Goal: Information Seeking & Learning: Check status

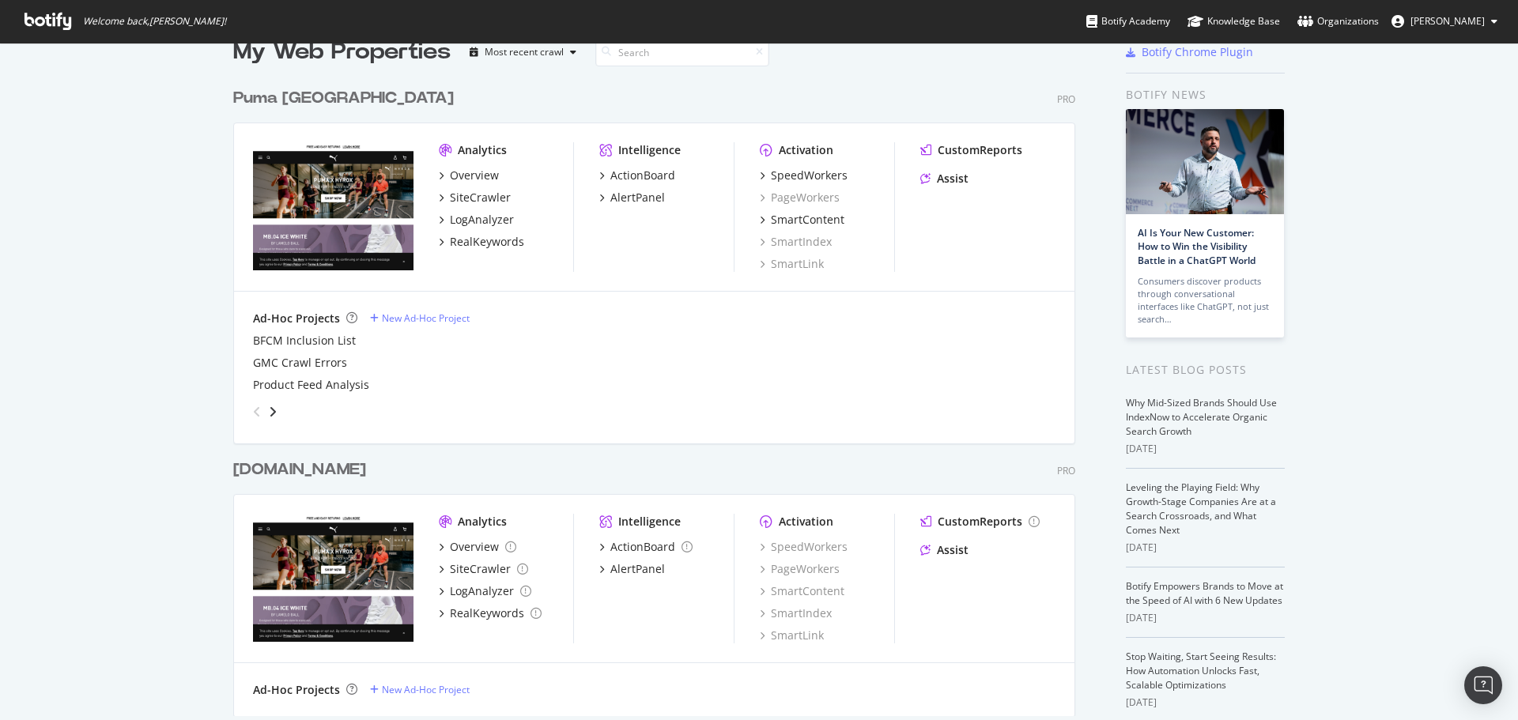
scroll to position [25, 0]
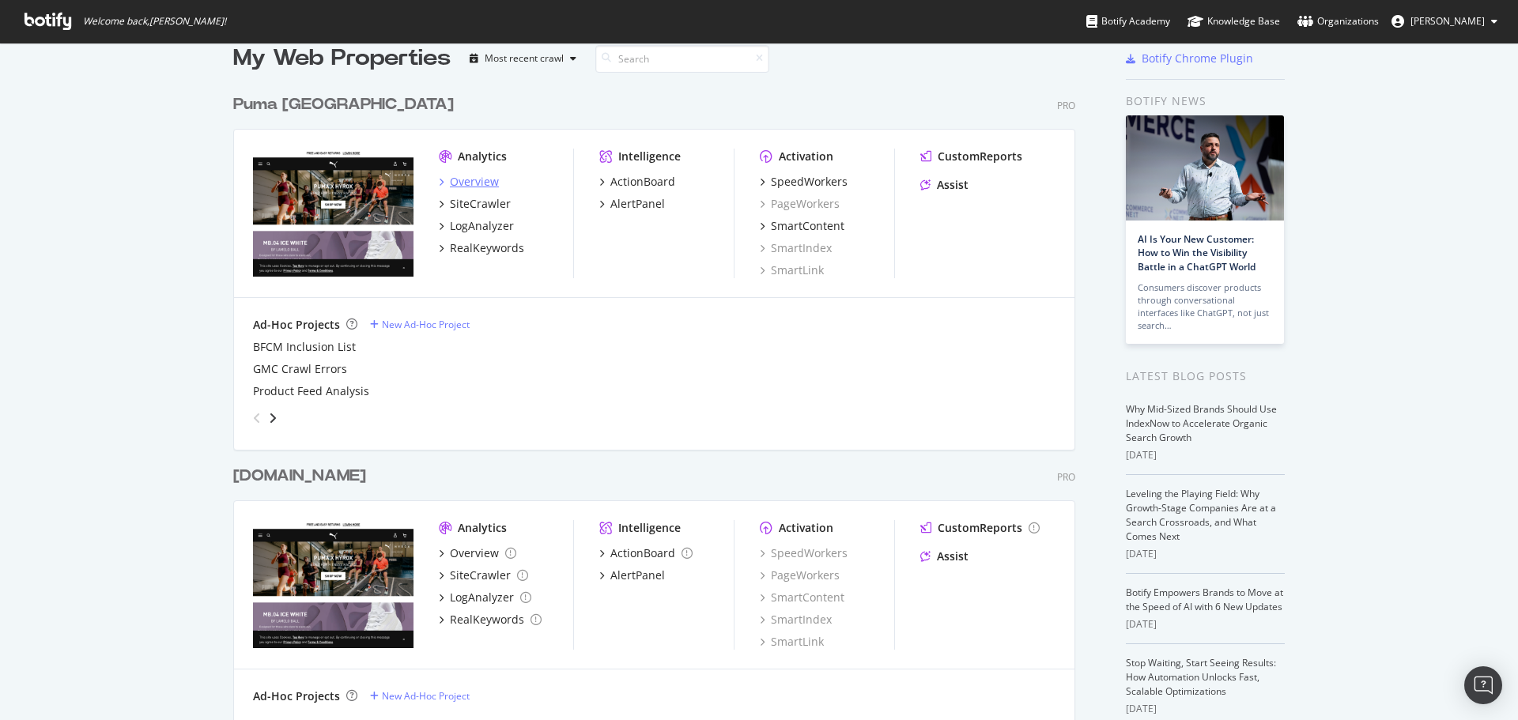
click at [460, 177] on div "Overview" at bounding box center [474, 182] width 49 height 16
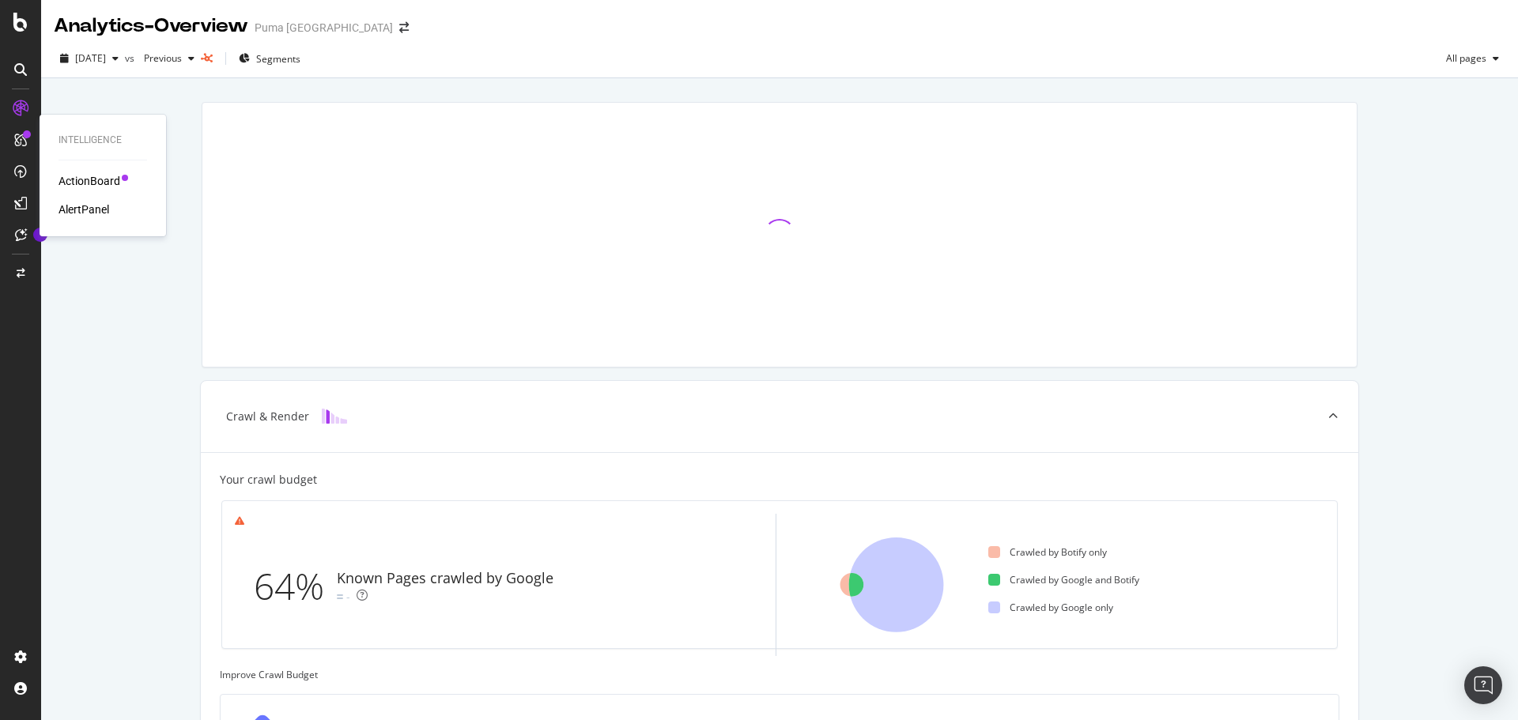
click at [68, 179] on div "ActionBoard" at bounding box center [90, 181] width 62 height 16
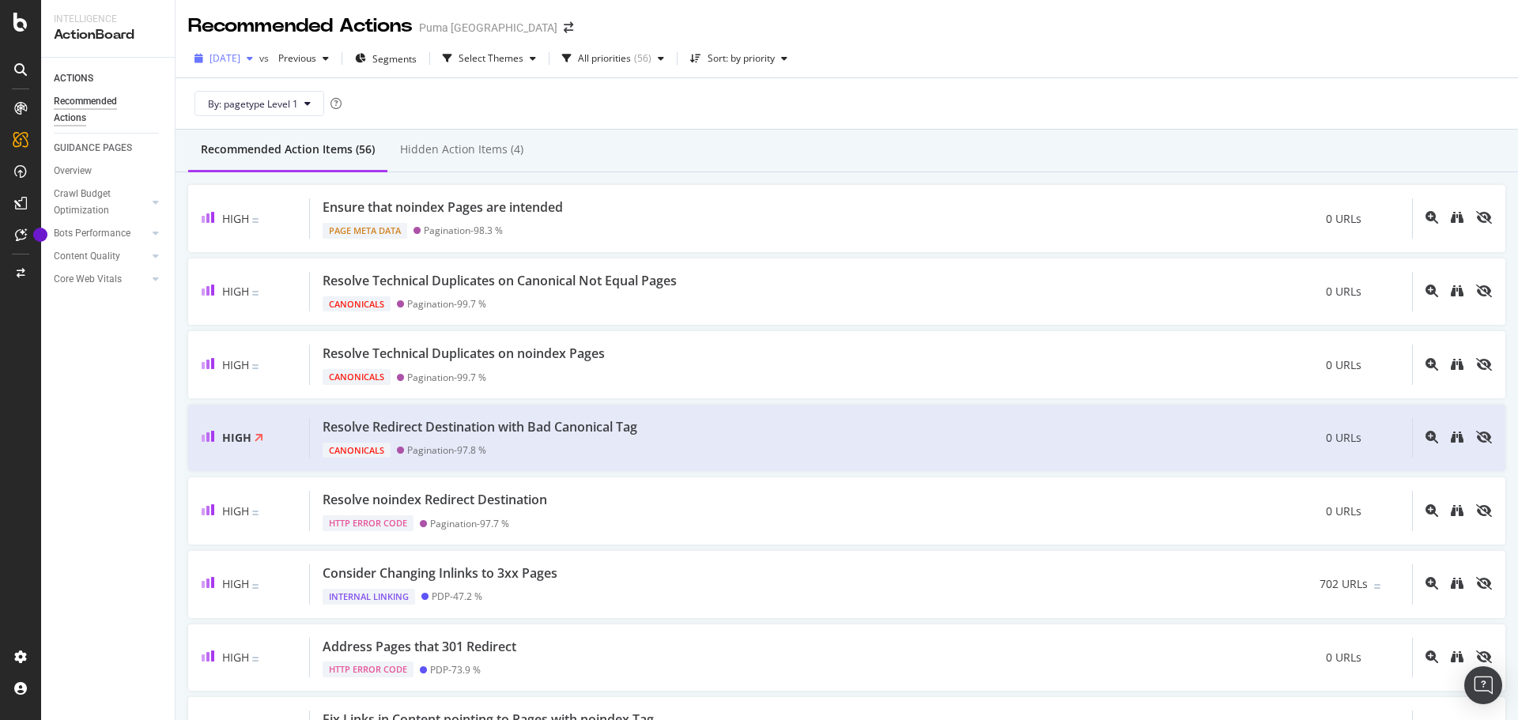
click at [240, 57] on span "[DATE]" at bounding box center [225, 57] width 31 height 13
click at [473, 90] on div "By: pagetype Level 1" at bounding box center [846, 103] width 1317 height 51
click at [316, 53] on span "Previous" at bounding box center [294, 57] width 44 height 13
click at [607, 100] on div "By: pagetype Level 1" at bounding box center [846, 103] width 1317 height 51
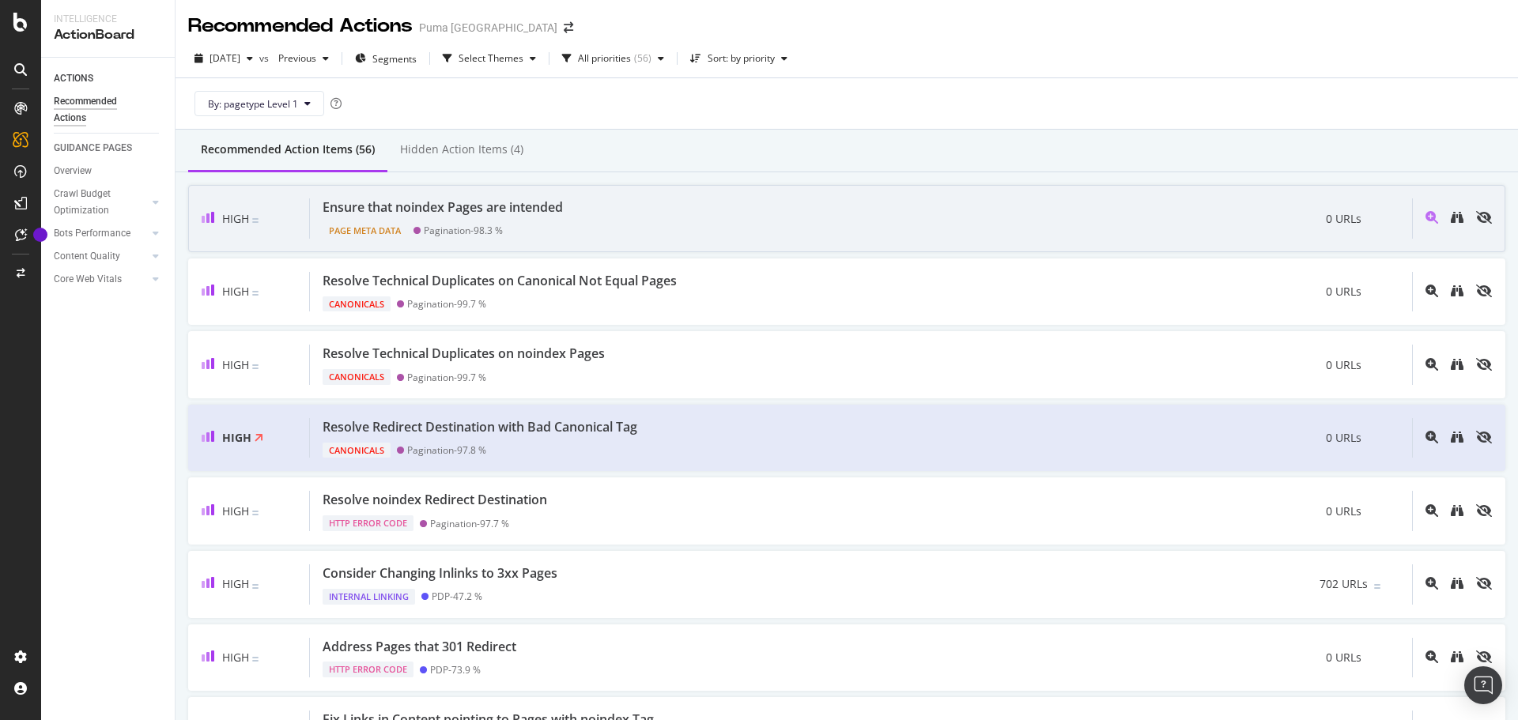
click at [672, 216] on div "Ensure that noindex Pages are intended Page Meta Data Pagination - 98.3 % 0 URLs" at bounding box center [861, 218] width 1102 height 40
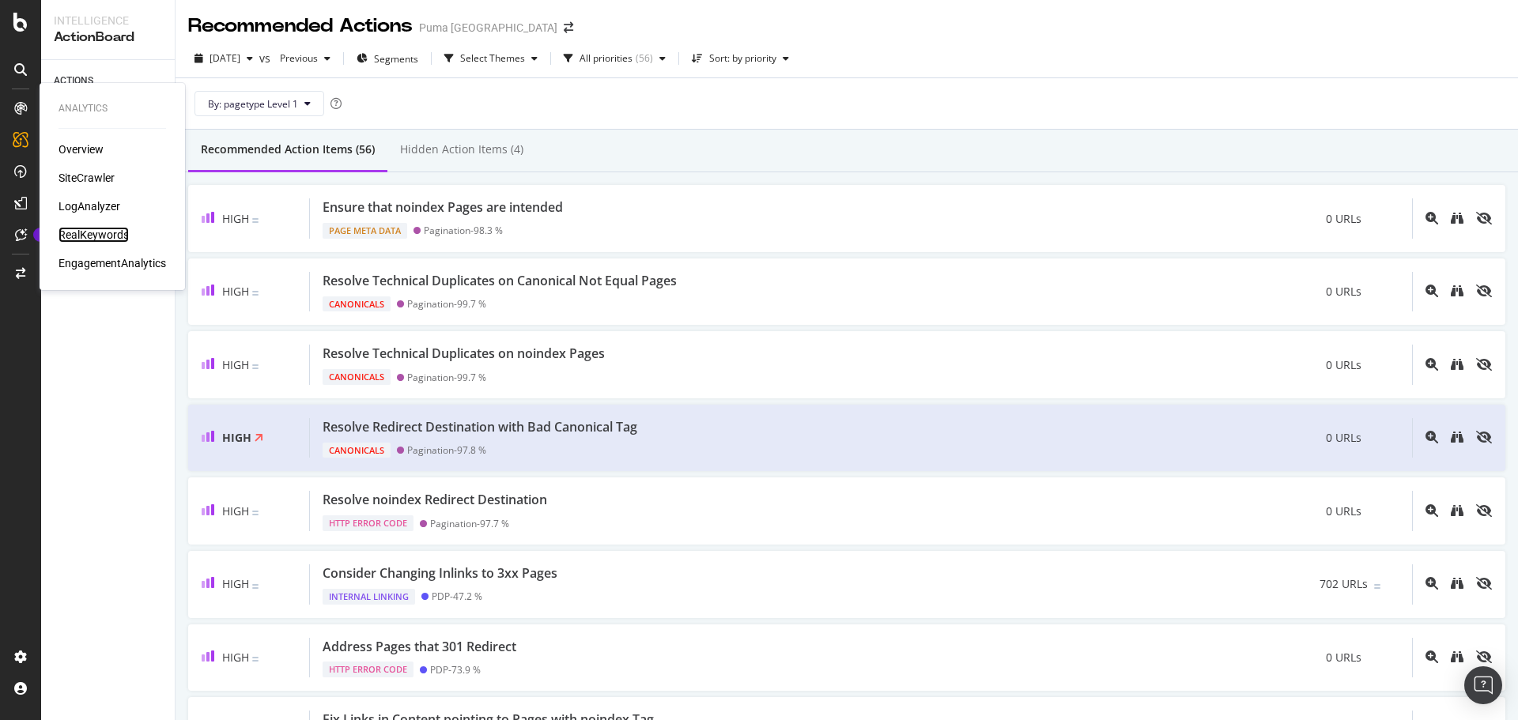
click at [85, 235] on div "RealKeywords" at bounding box center [94, 235] width 70 height 16
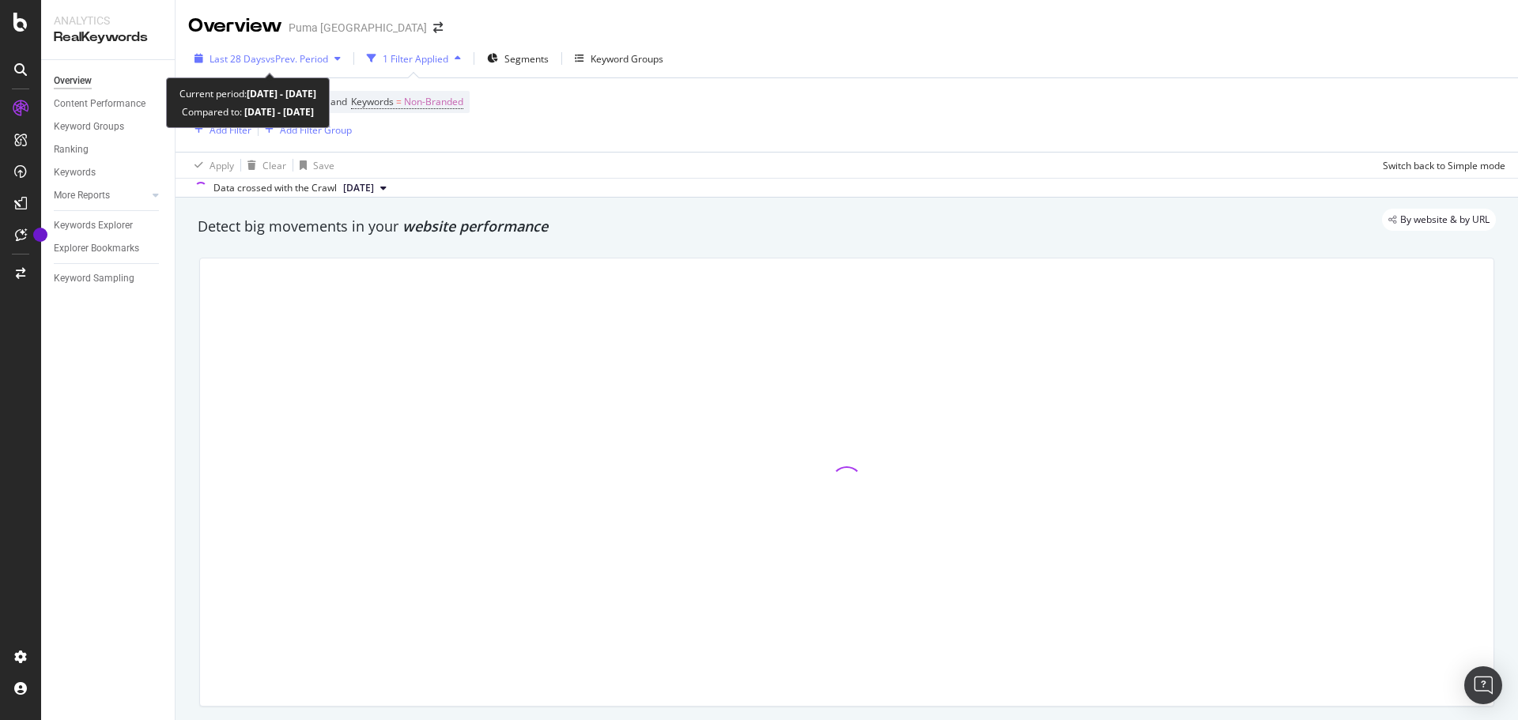
click at [303, 59] on span "vs Prev. Period" at bounding box center [297, 58] width 62 height 13
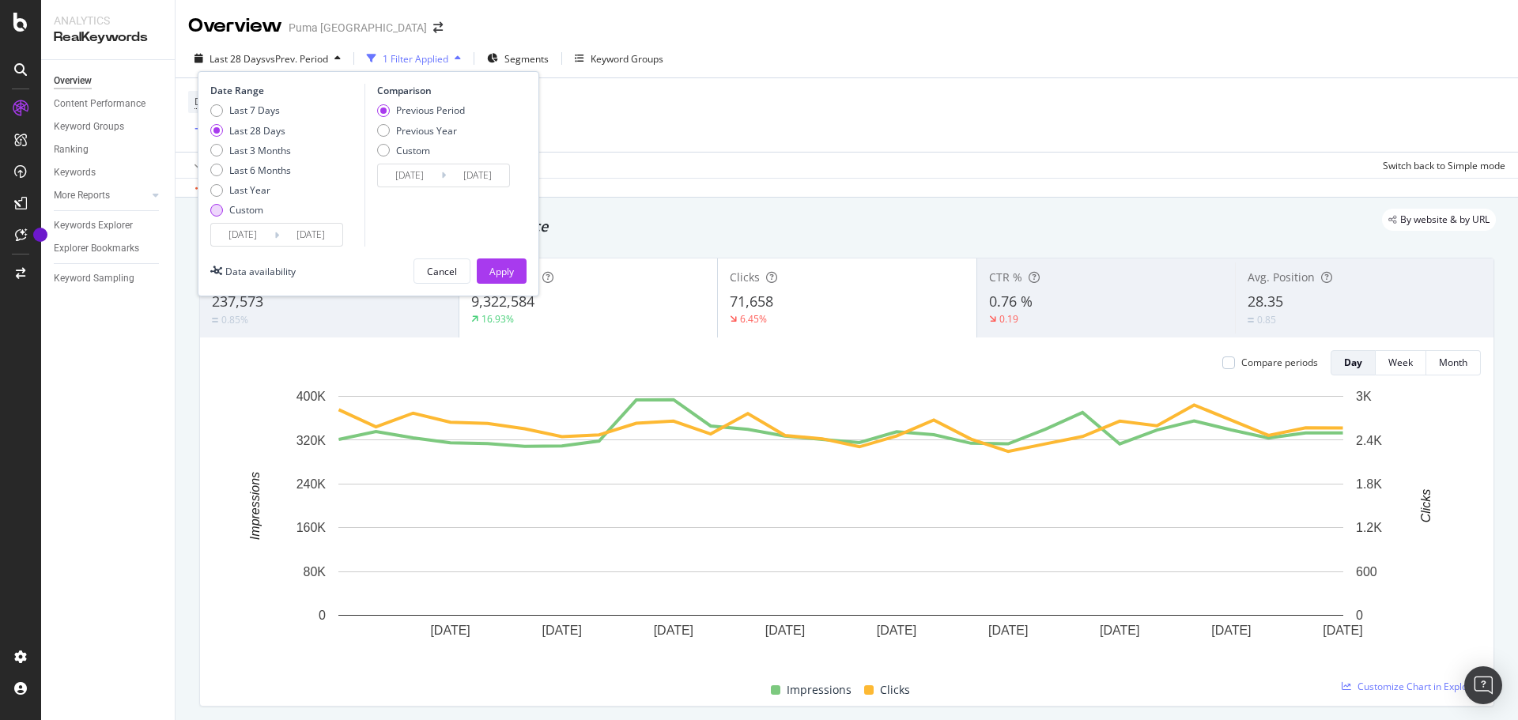
click at [222, 214] on div "Custom" at bounding box center [250, 209] width 81 height 13
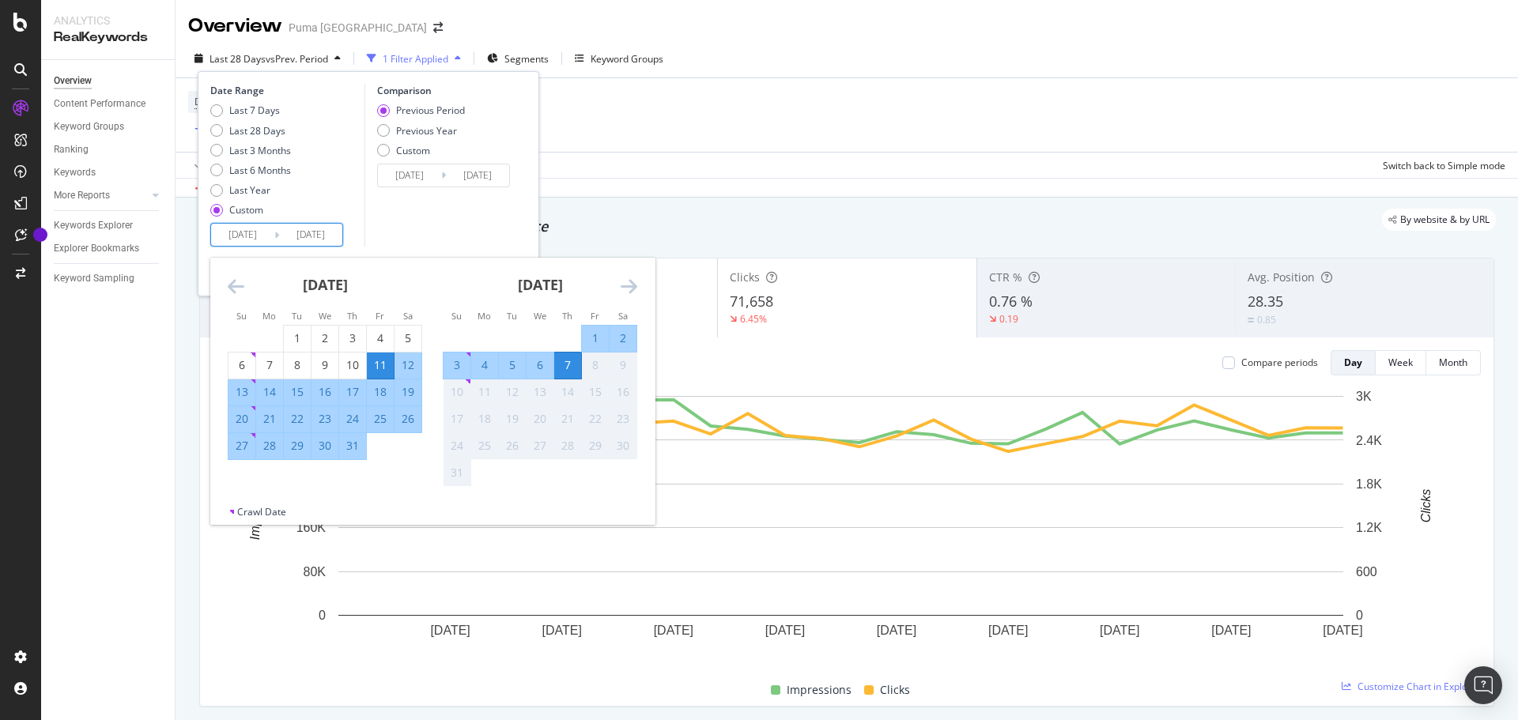
click at [263, 235] on input "[DATE]" at bounding box center [242, 235] width 63 height 22
click at [240, 291] on icon "Move backward to switch to the previous month." at bounding box center [236, 286] width 17 height 19
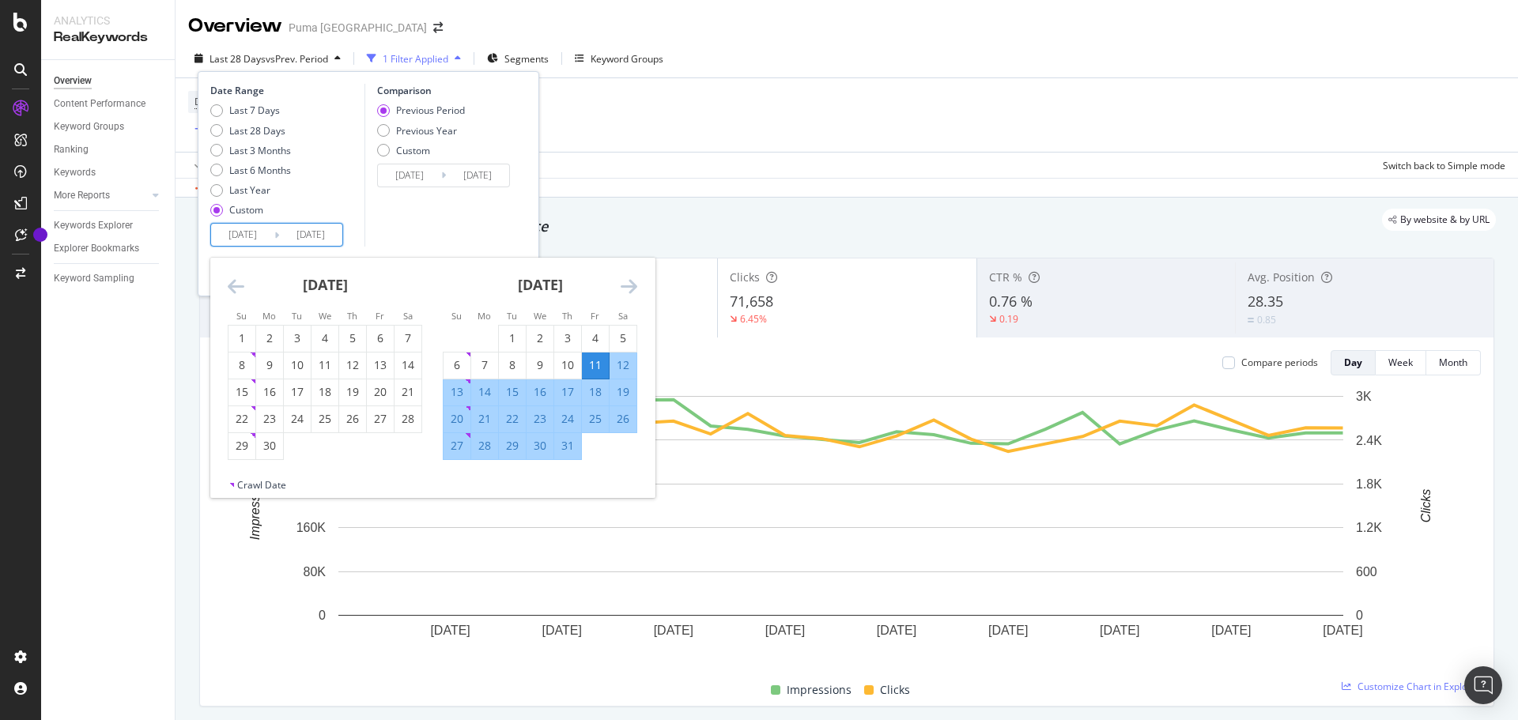
click at [240, 291] on icon "Move backward to switch to the previous month." at bounding box center [236, 286] width 17 height 19
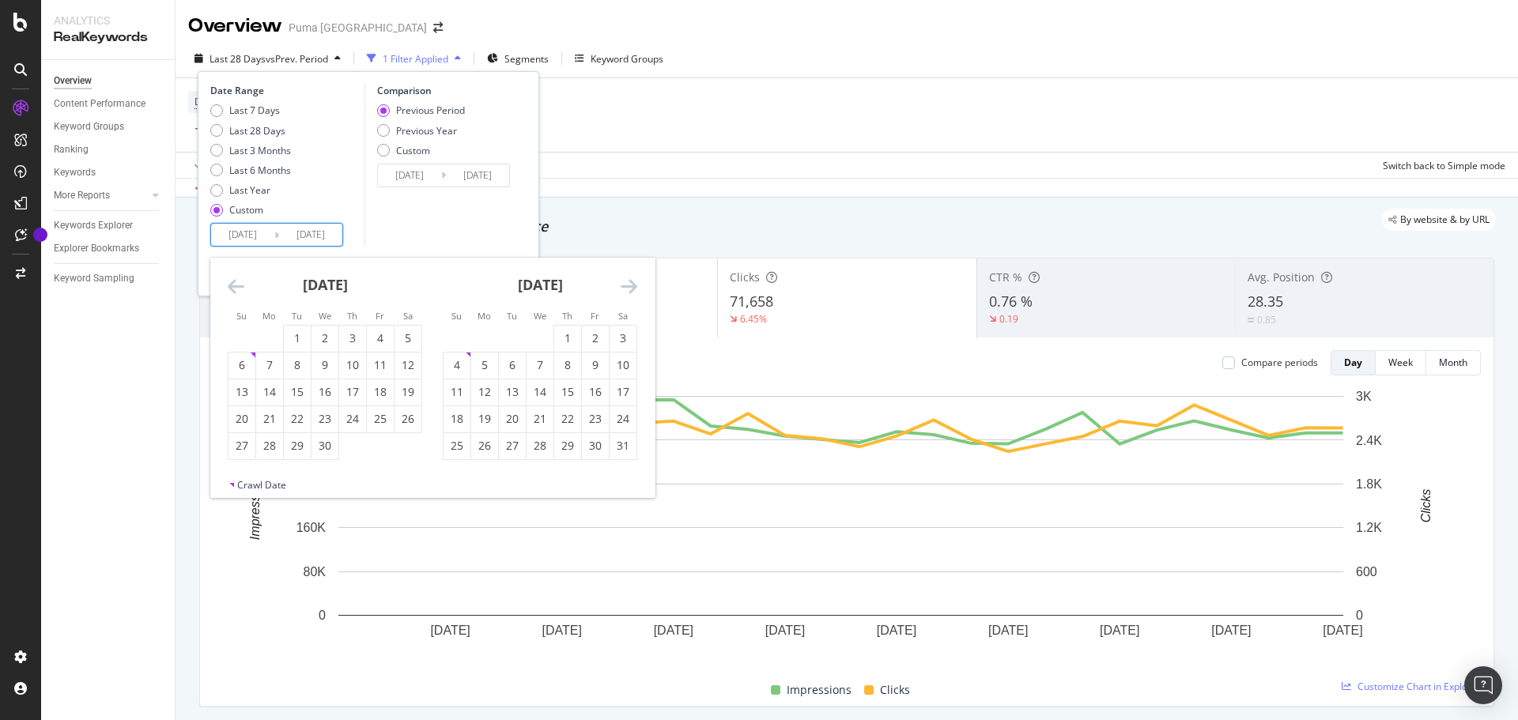
click at [240, 291] on icon "Move backward to switch to the previous month." at bounding box center [236, 286] width 17 height 19
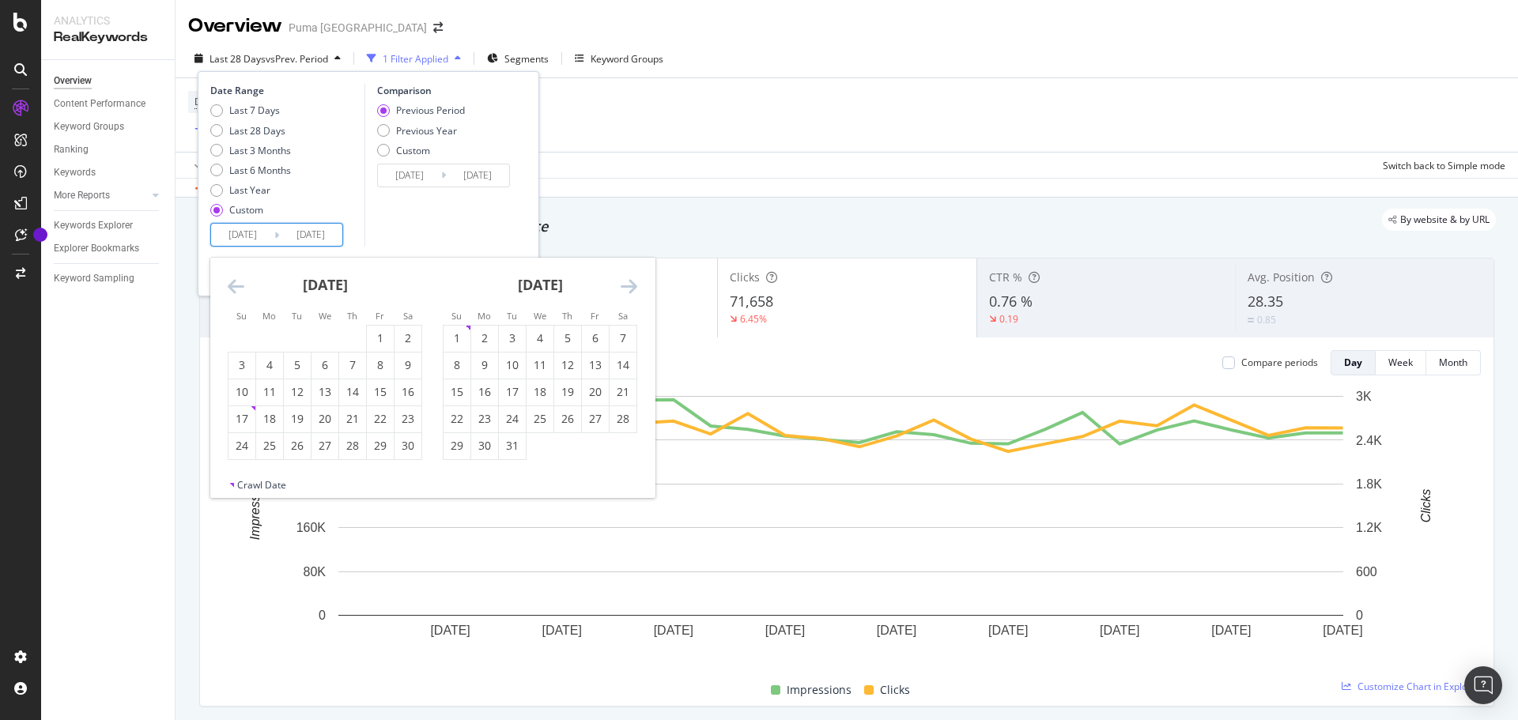
click at [240, 291] on icon "Move backward to switch to the previous month." at bounding box center [236, 286] width 17 height 19
click at [638, 287] on div "[DATE] 1 2 3 4 5 6 7 8 9 10 11 12 13 14 15 16 17 18 19 20 21 22 23 24 25 26 27 …" at bounding box center [540, 359] width 215 height 202
click at [635, 286] on div "[DATE] 1 2 3 4 5 6 7 8 9 10 11 12 13 14 15 16 17 18 19 20 21 22 23 24 25 26 27 …" at bounding box center [432, 368] width 444 height 221
click at [633, 285] on icon "Move forward to switch to the next month." at bounding box center [629, 286] width 17 height 19
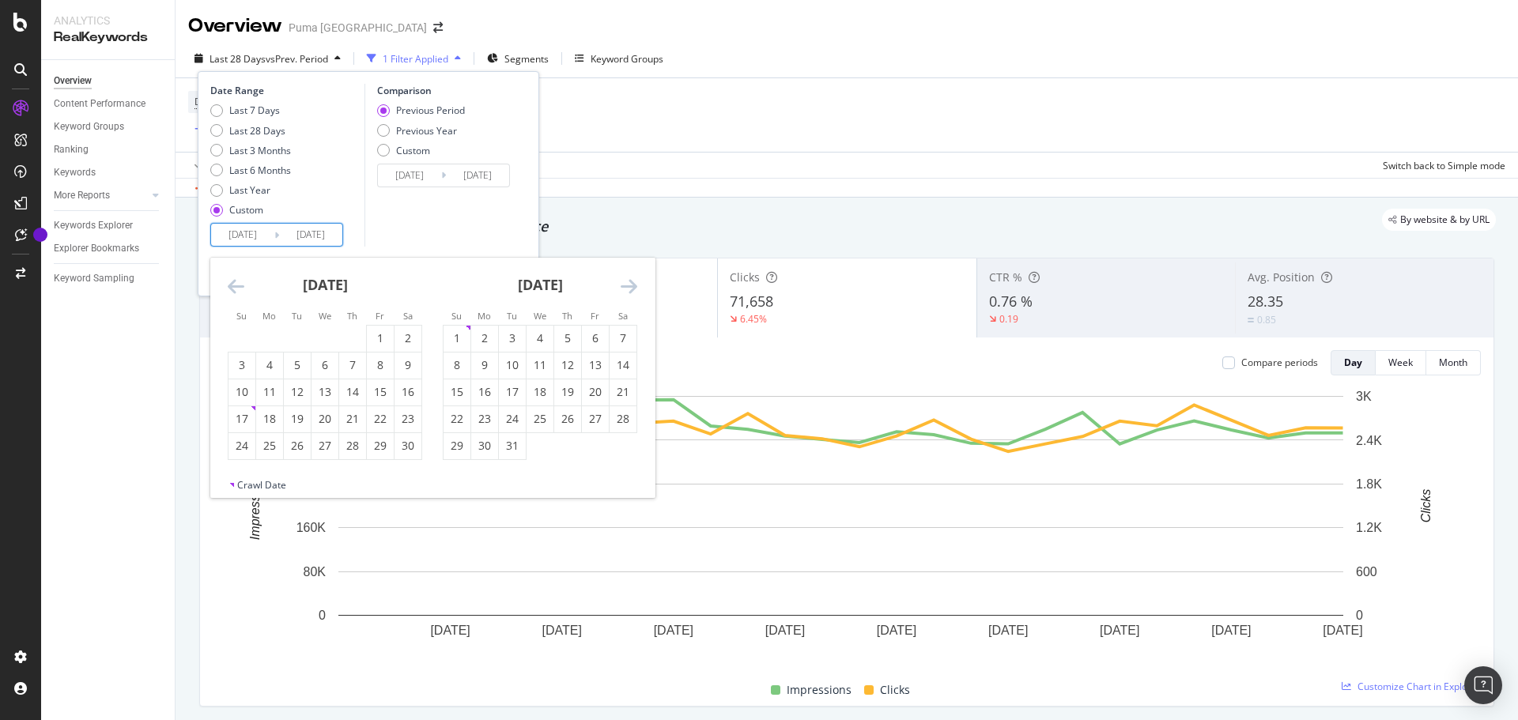
click at [633, 285] on icon "Move forward to switch to the next month." at bounding box center [629, 286] width 17 height 19
click at [537, 342] on div "1" at bounding box center [540, 339] width 27 height 16
type input "[DATE]"
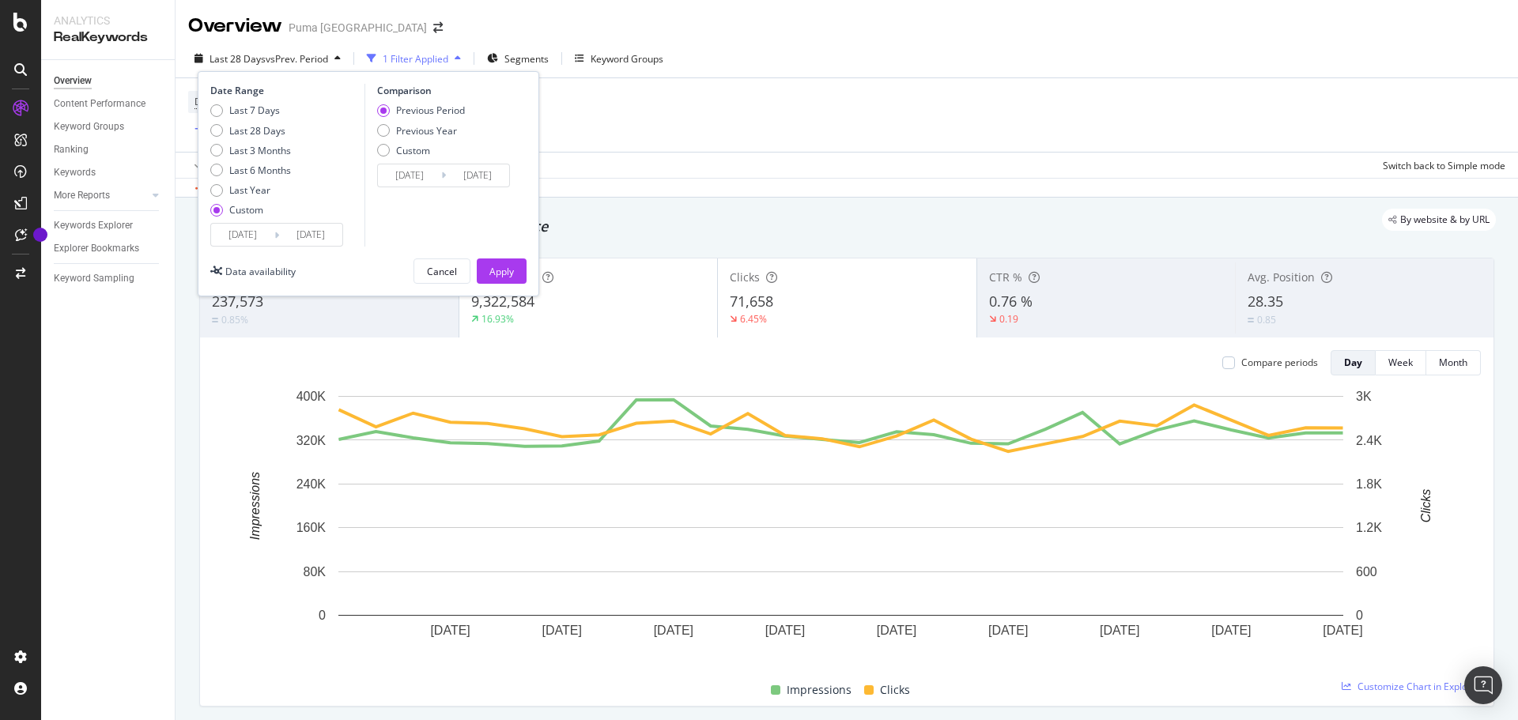
click at [472, 217] on div "Comparison Previous Period Previous Year Custom [DATE] Navigate forward to inte…" at bounding box center [440, 165] width 150 height 163
click at [404, 126] on div "Previous Year" at bounding box center [426, 130] width 61 height 13
type input "[DATE]"
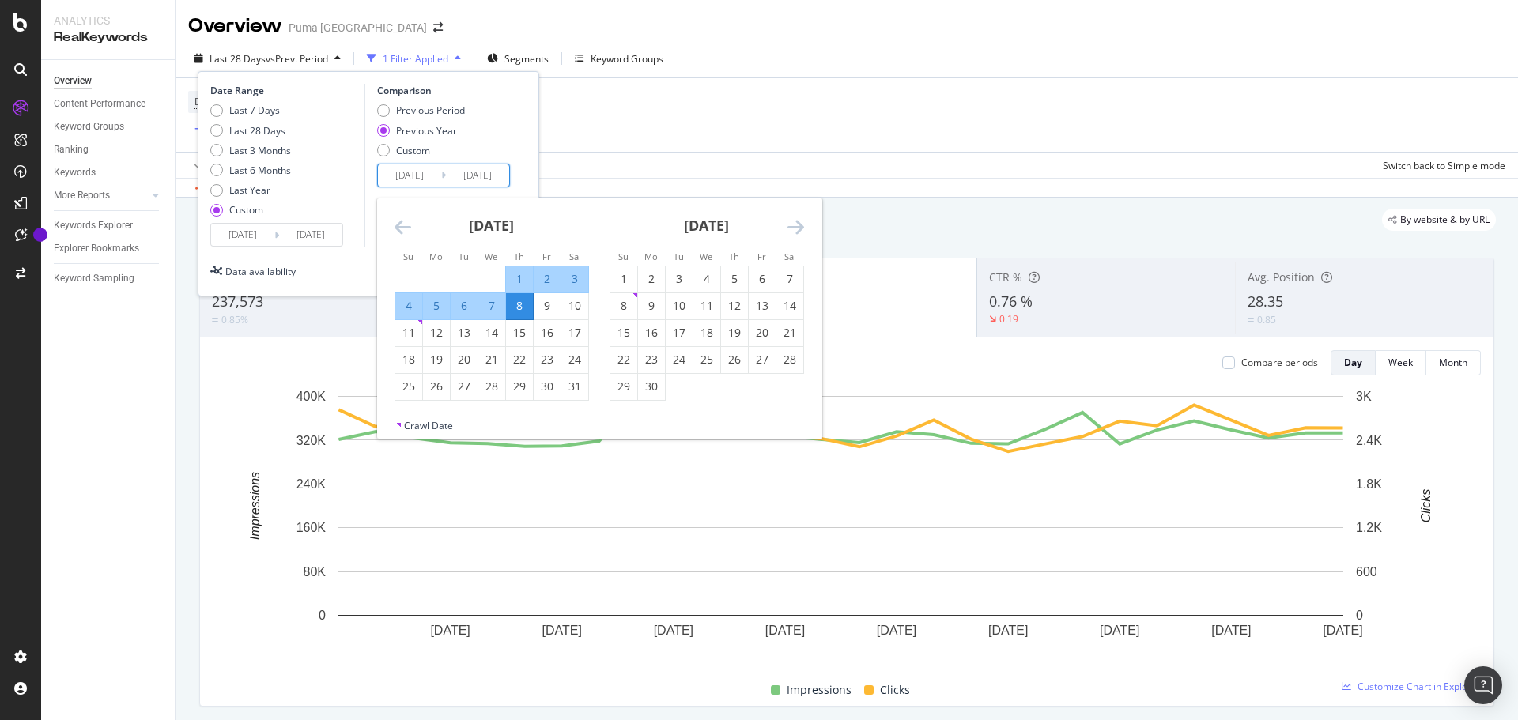
click at [413, 172] on input "[DATE]" at bounding box center [409, 175] width 63 height 22
click at [403, 229] on icon "Move backward to switch to the previous month." at bounding box center [403, 226] width 17 height 19
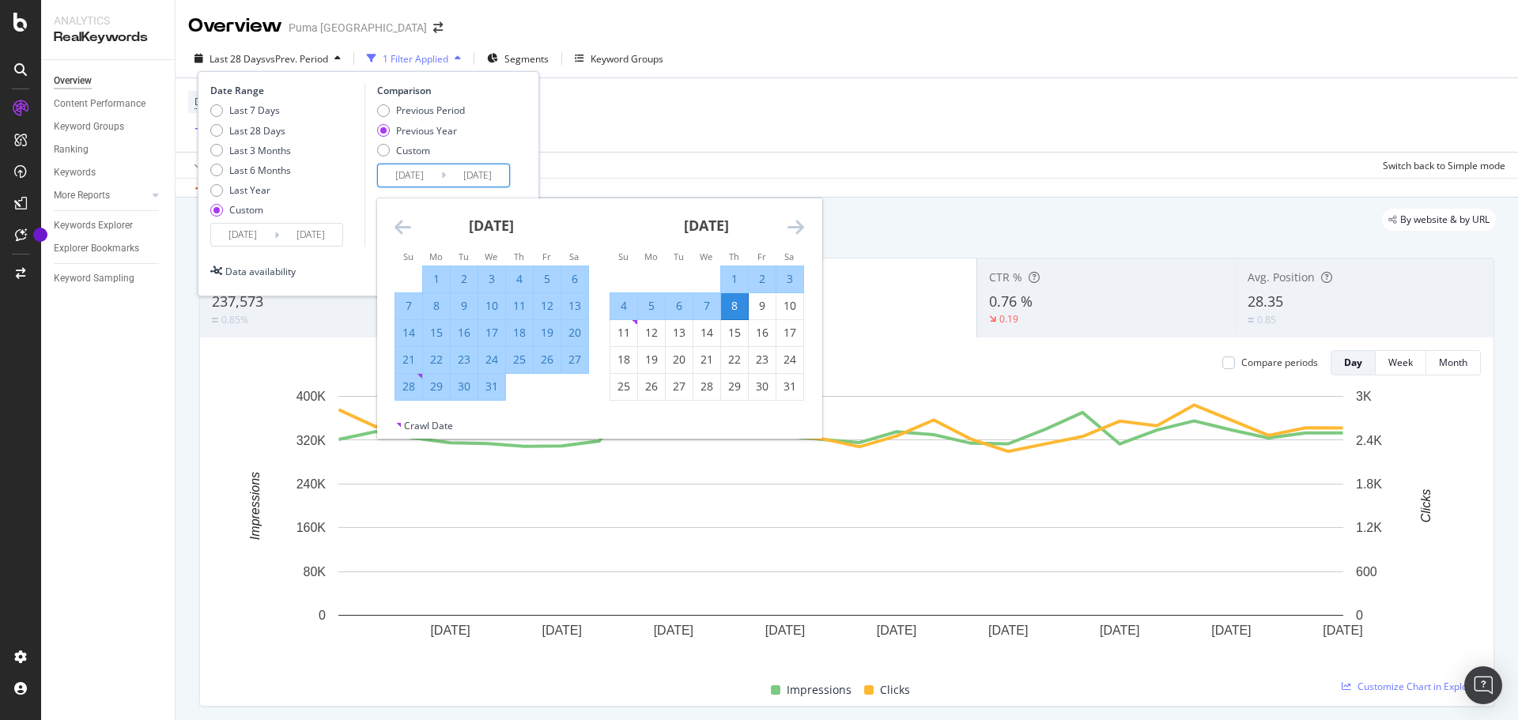
click at [403, 229] on icon "Move backward to switch to the previous month." at bounding box center [403, 226] width 17 height 19
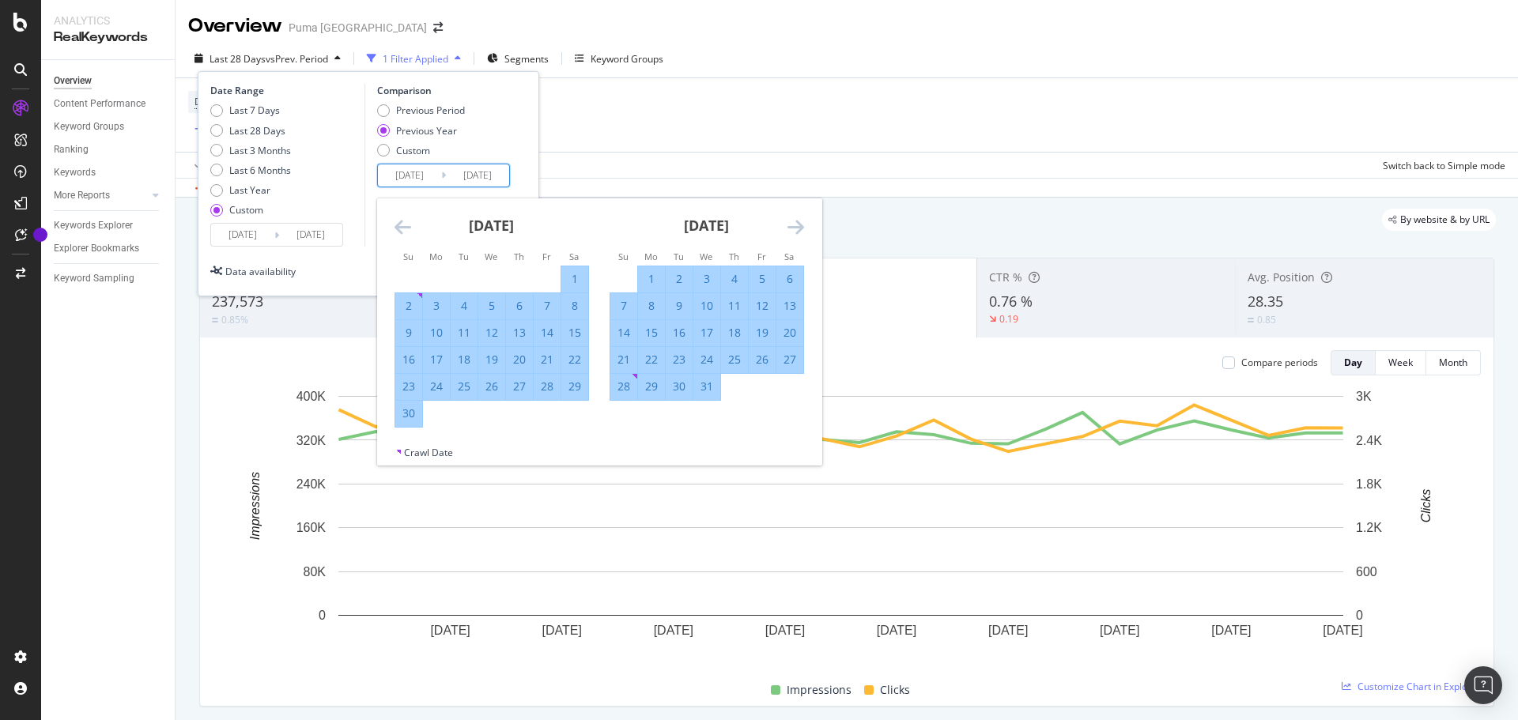
click at [403, 229] on icon "Move backward to switch to the previous month." at bounding box center [403, 226] width 17 height 19
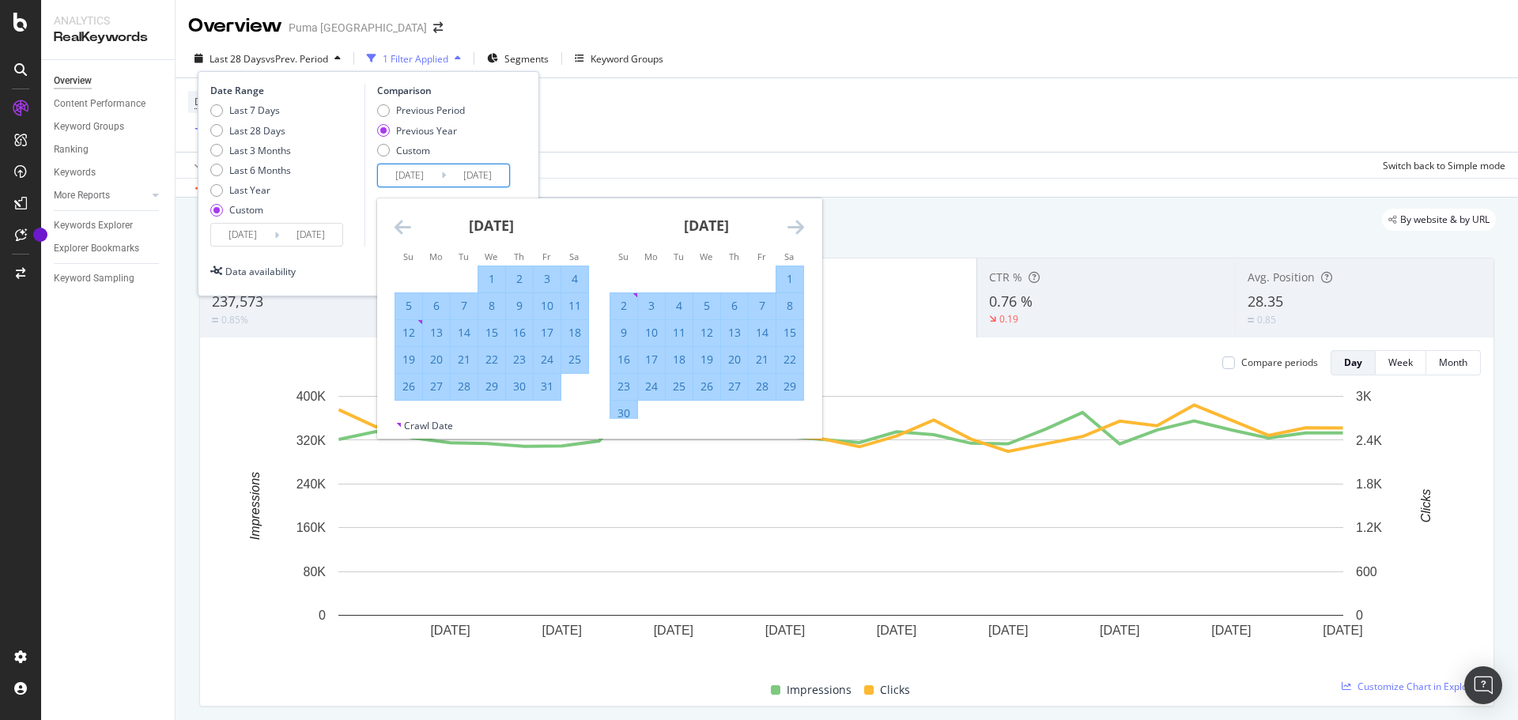
click at [403, 229] on icon "Move backward to switch to the previous month." at bounding box center [403, 226] width 17 height 19
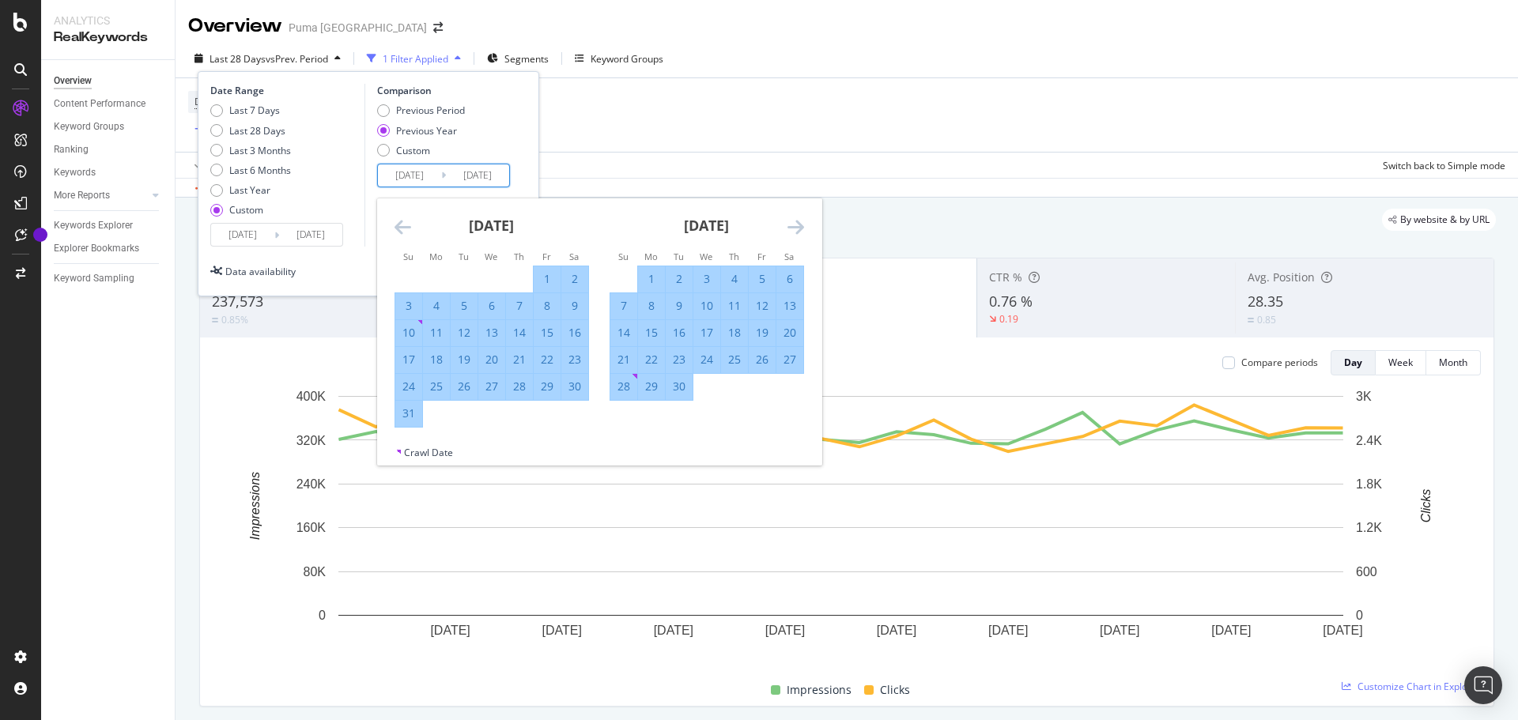
click at [403, 229] on icon "Move backward to switch to the previous month." at bounding box center [403, 226] width 17 height 19
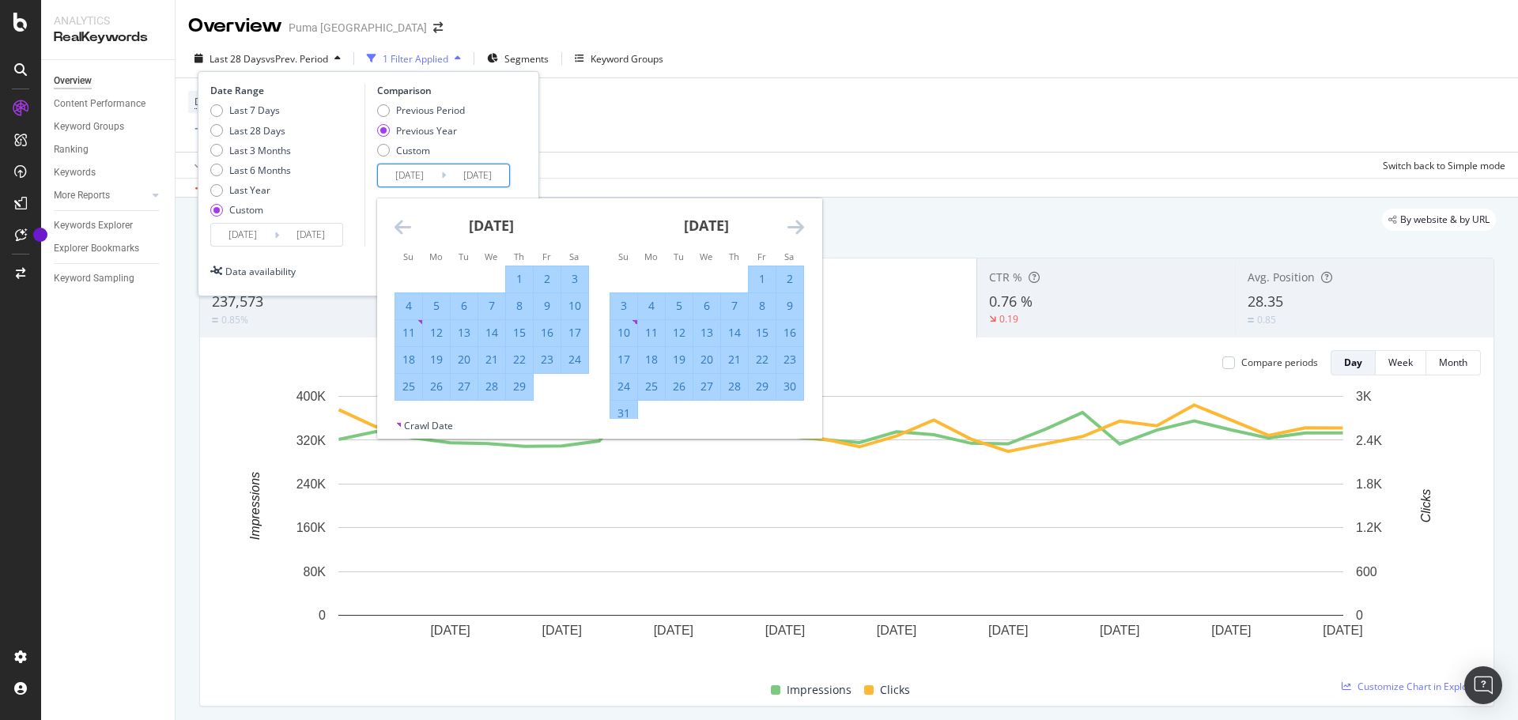
click at [403, 229] on icon "Move backward to switch to the previous month." at bounding box center [403, 226] width 17 height 19
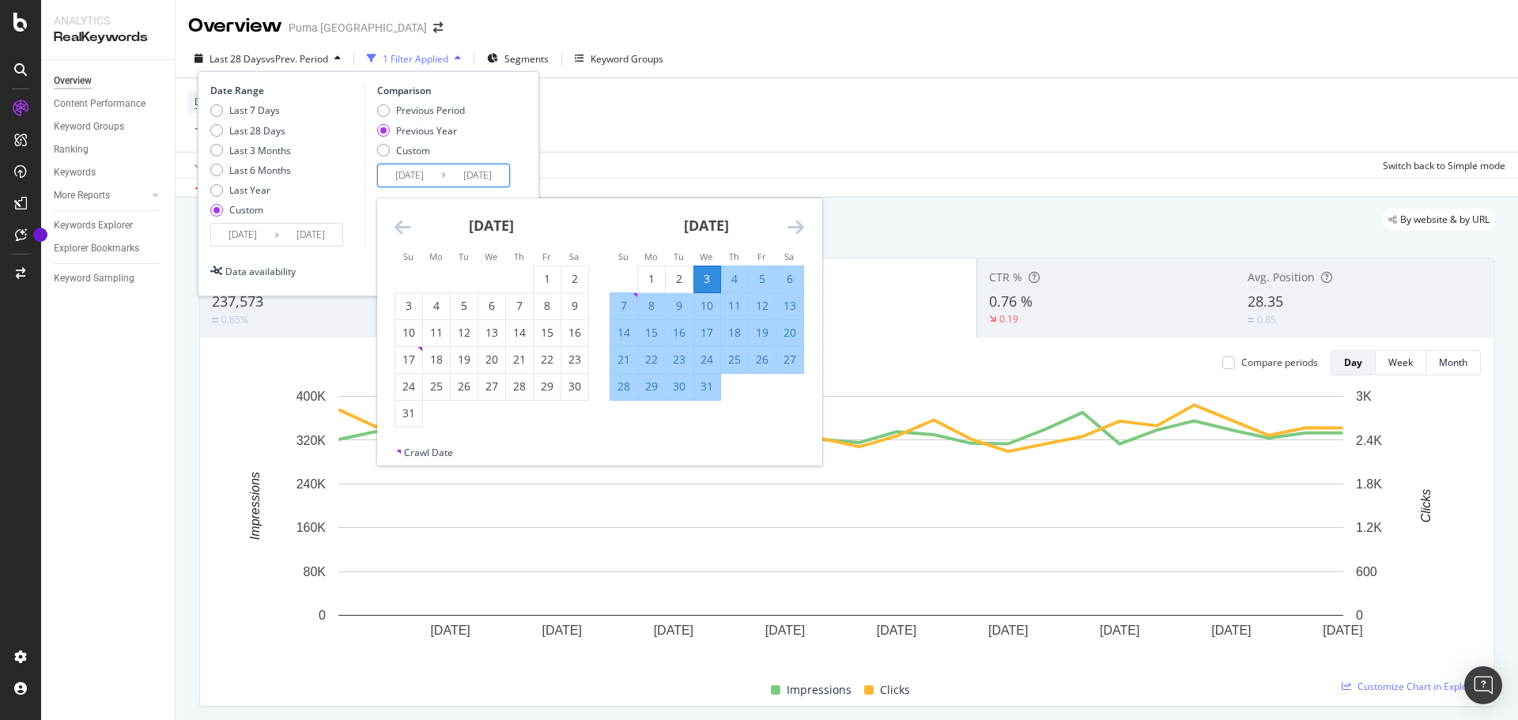
click at [403, 229] on icon "Move backward to switch to the previous month." at bounding box center [403, 226] width 17 height 19
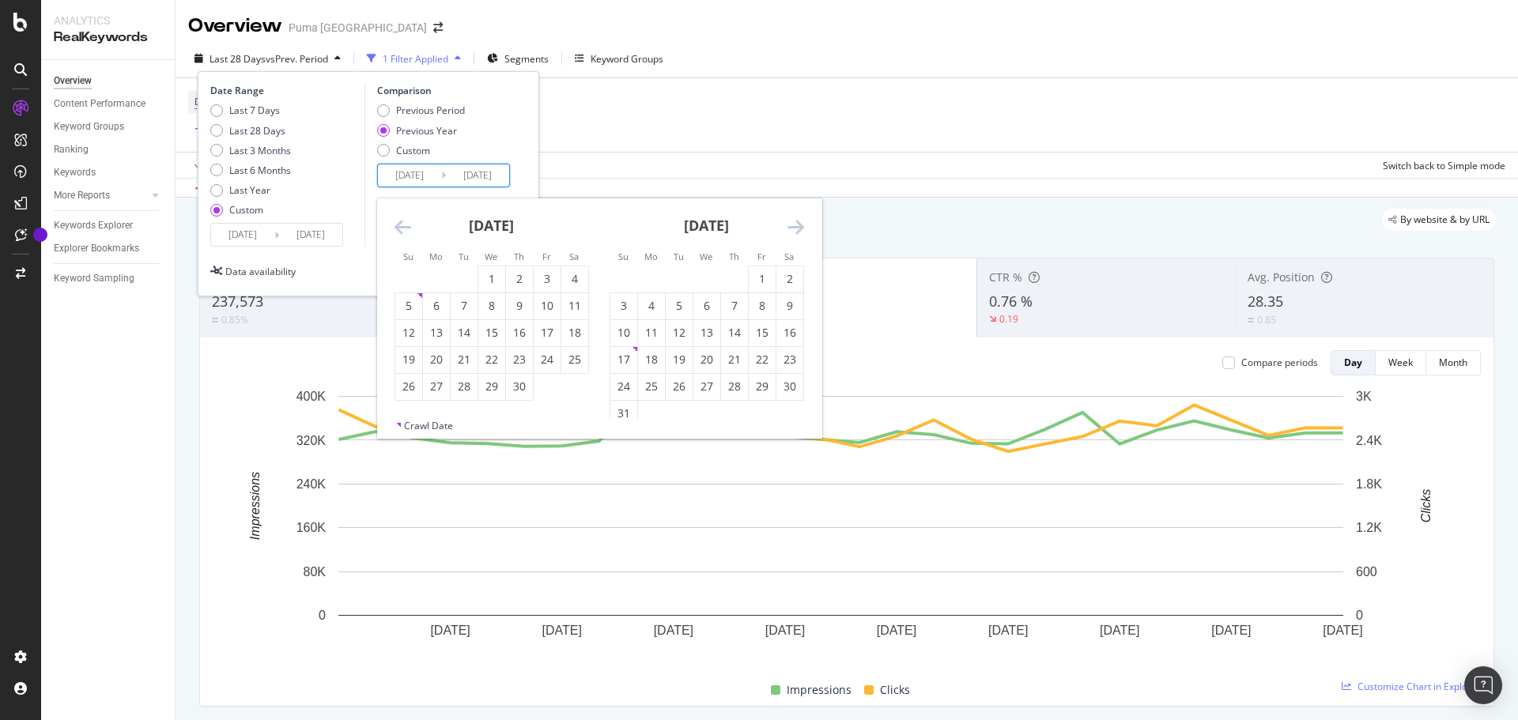
click at [792, 221] on icon "Move forward to switch to the next month." at bounding box center [796, 226] width 17 height 19
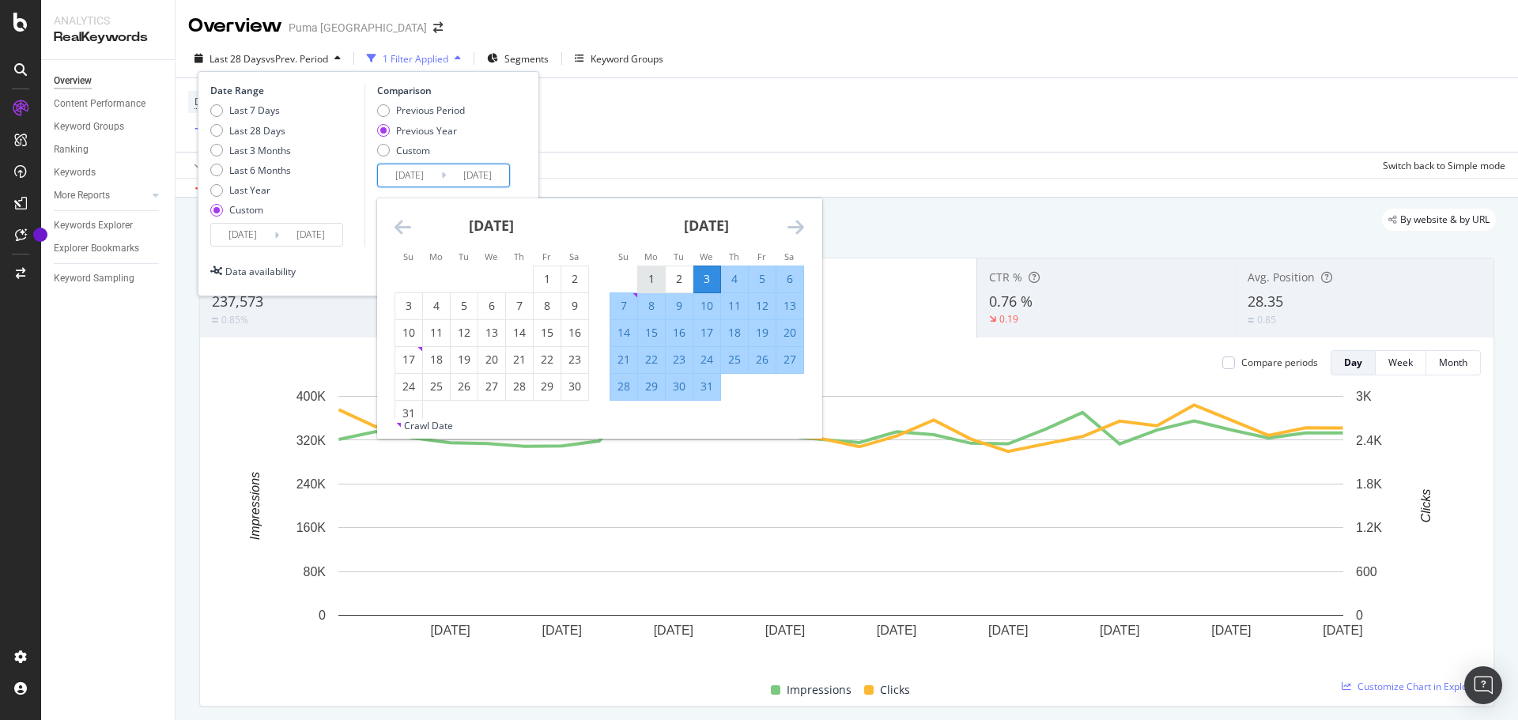
click at [656, 274] on div "1" at bounding box center [651, 279] width 27 height 16
type input "[DATE]"
click at [796, 227] on icon "Move forward to switch to the next month." at bounding box center [796, 226] width 17 height 19
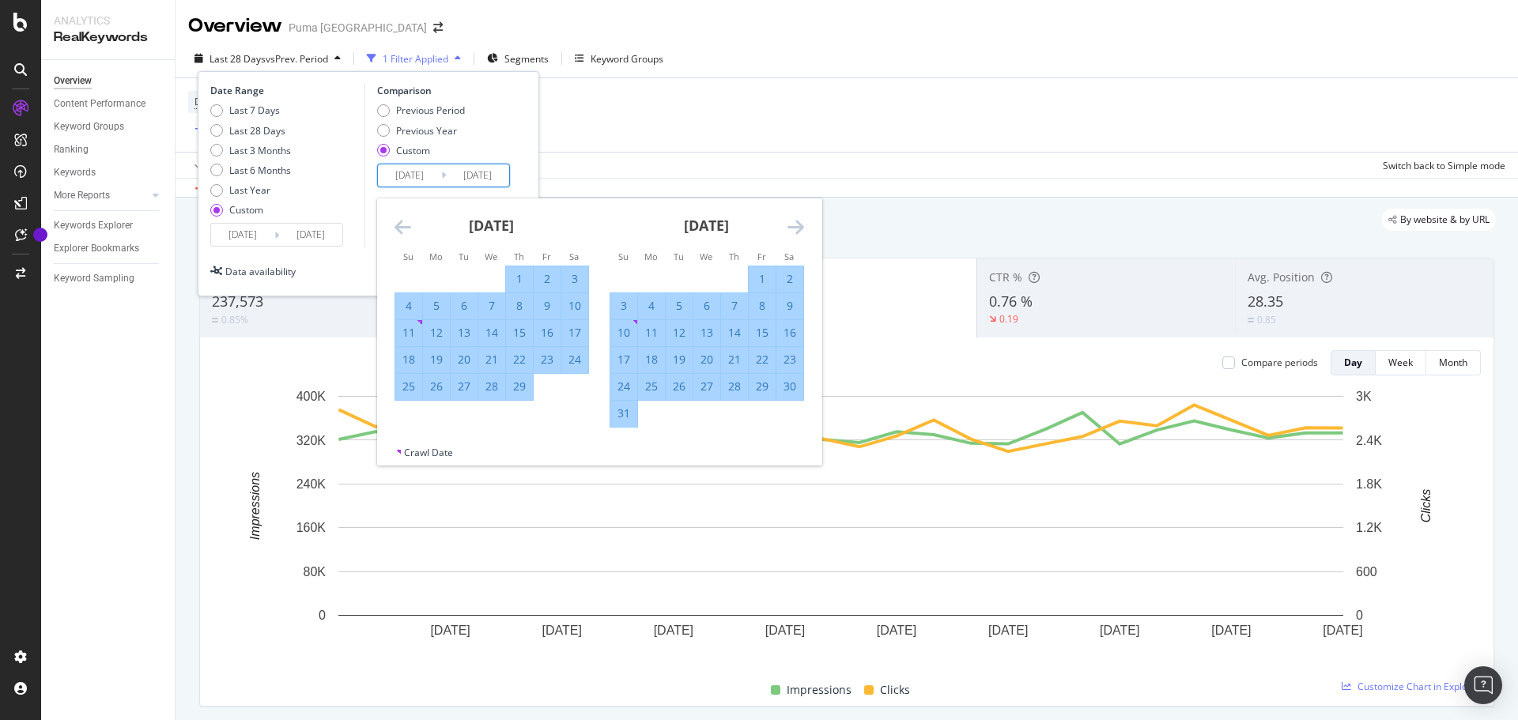
click at [796, 227] on icon "Move forward to switch to the next month." at bounding box center [796, 226] width 17 height 19
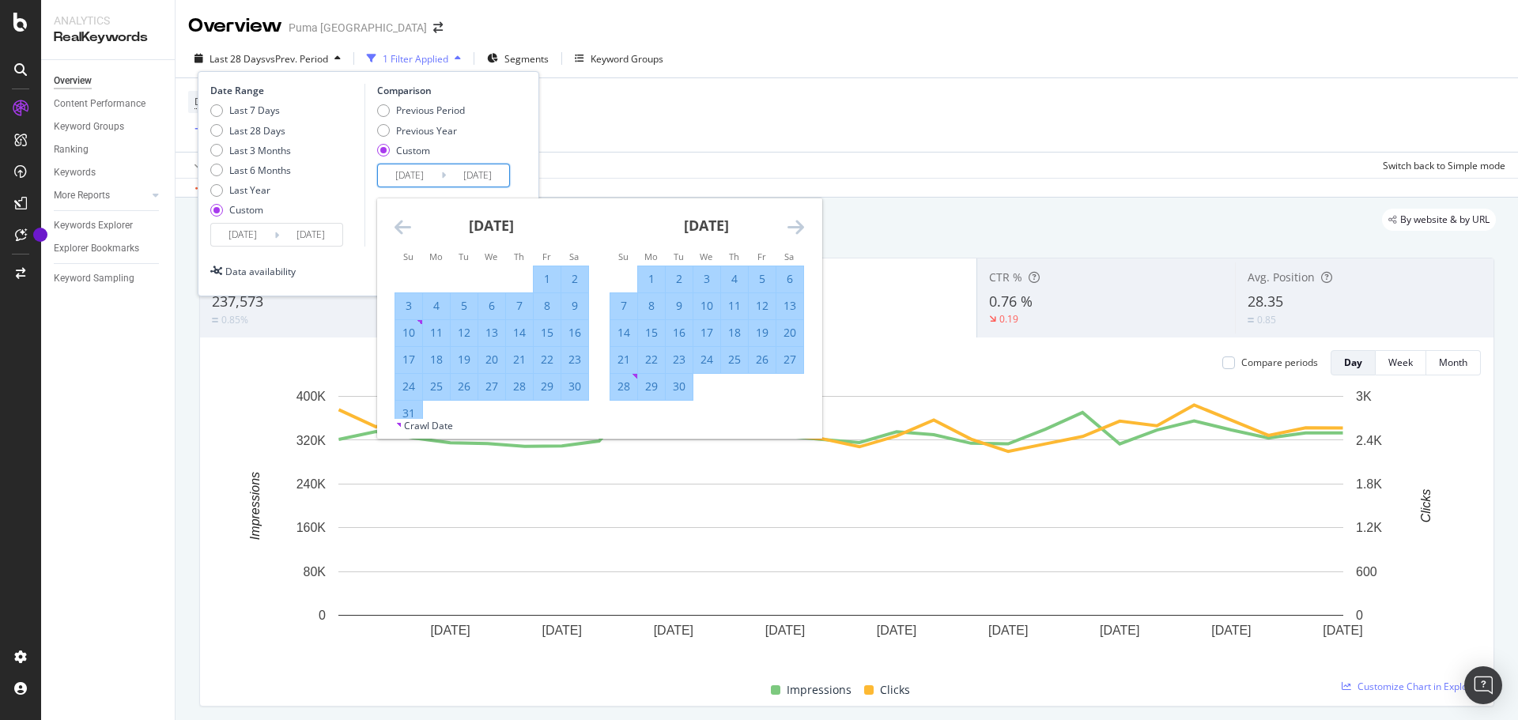
click at [796, 227] on icon "Move forward to switch to the next month." at bounding box center [796, 226] width 17 height 19
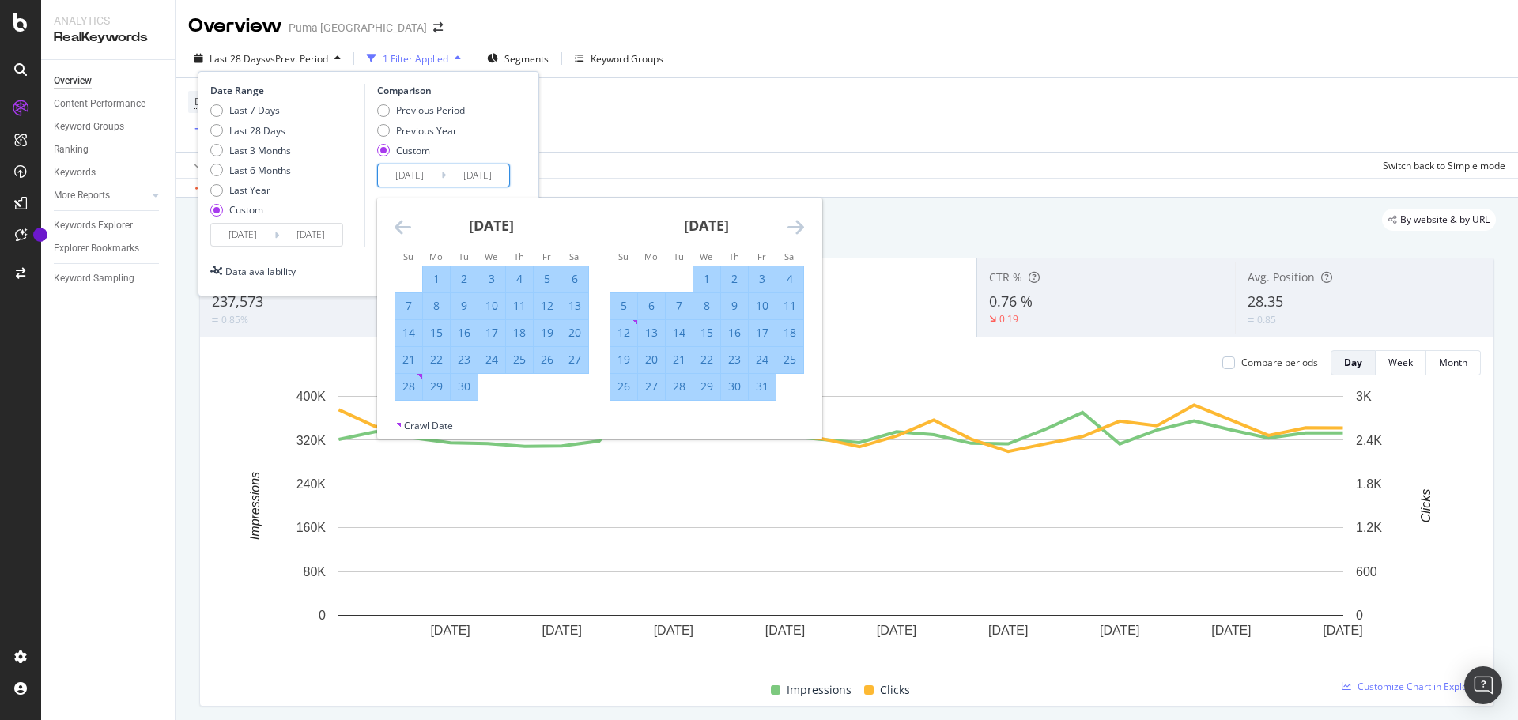
click at [796, 227] on icon "Move forward to switch to the next month." at bounding box center [796, 226] width 17 height 19
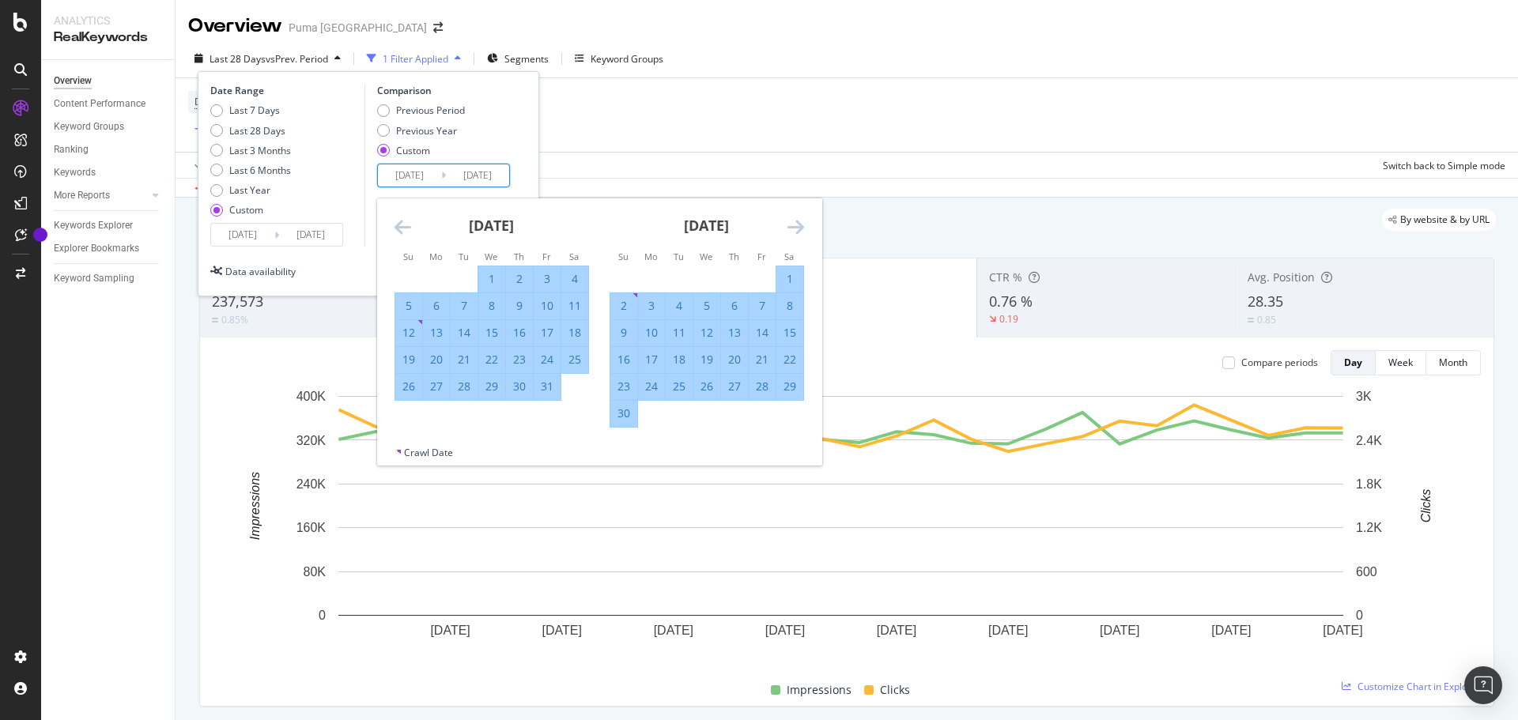
click at [796, 227] on icon "Move forward to switch to the next month." at bounding box center [796, 226] width 17 height 19
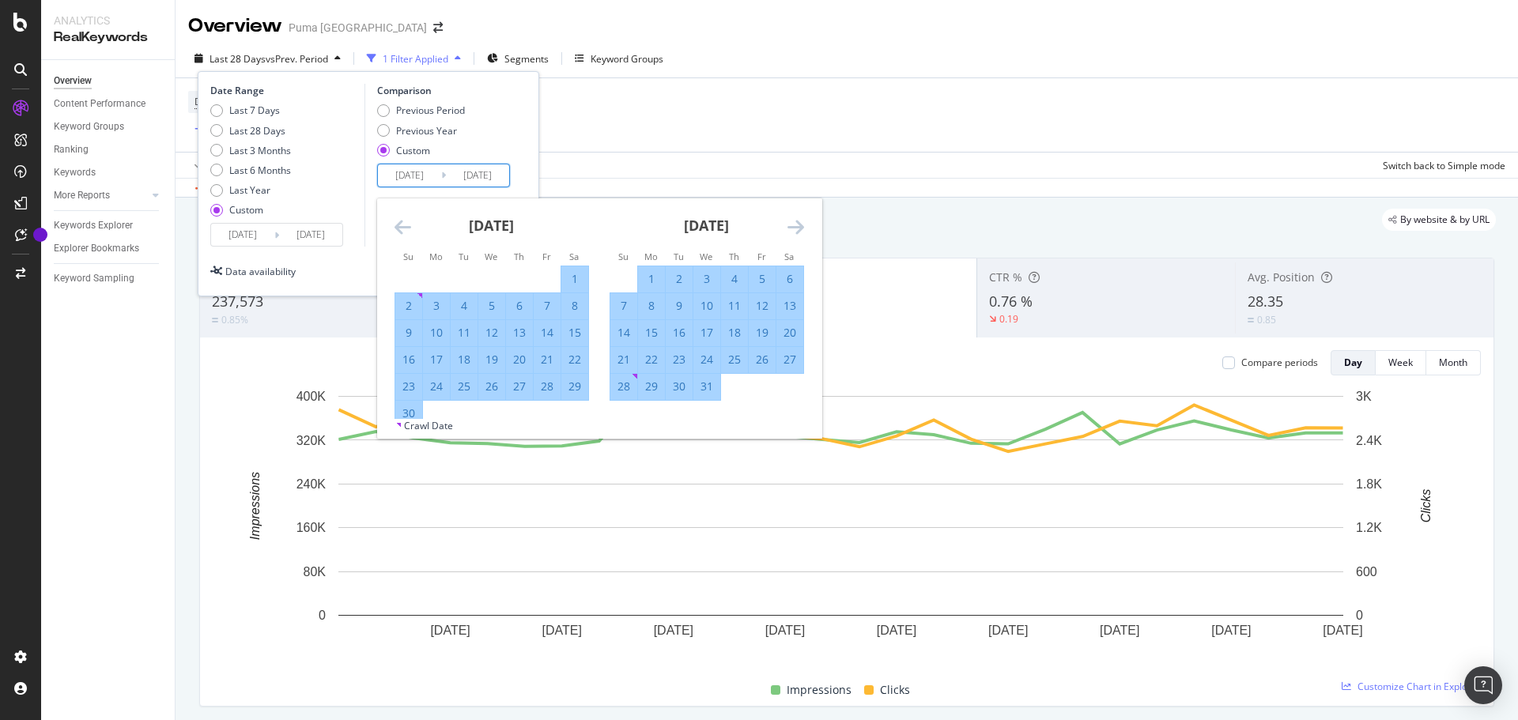
click at [796, 227] on icon "Move forward to switch to the next month." at bounding box center [796, 226] width 17 height 19
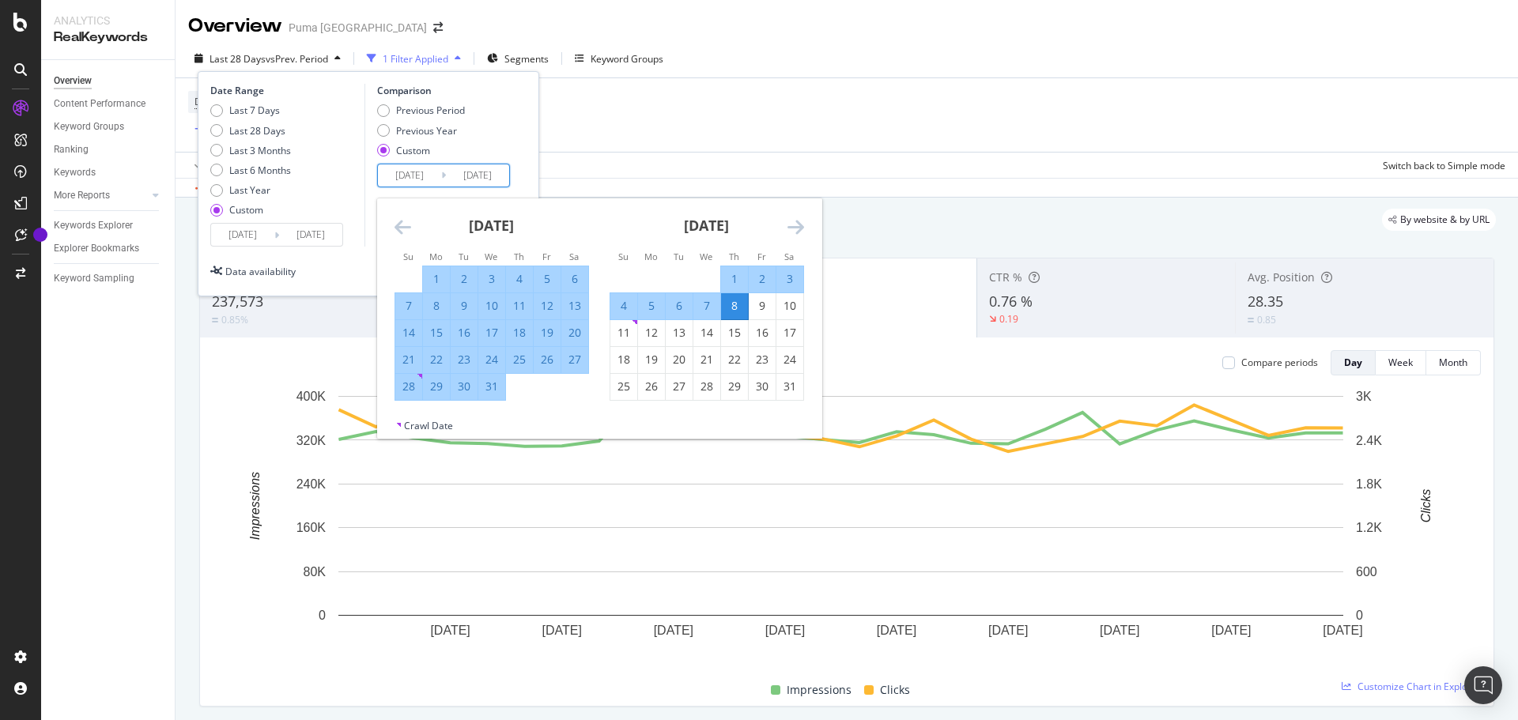
click at [796, 227] on icon "Move forward to switch to the next month." at bounding box center [796, 226] width 17 height 19
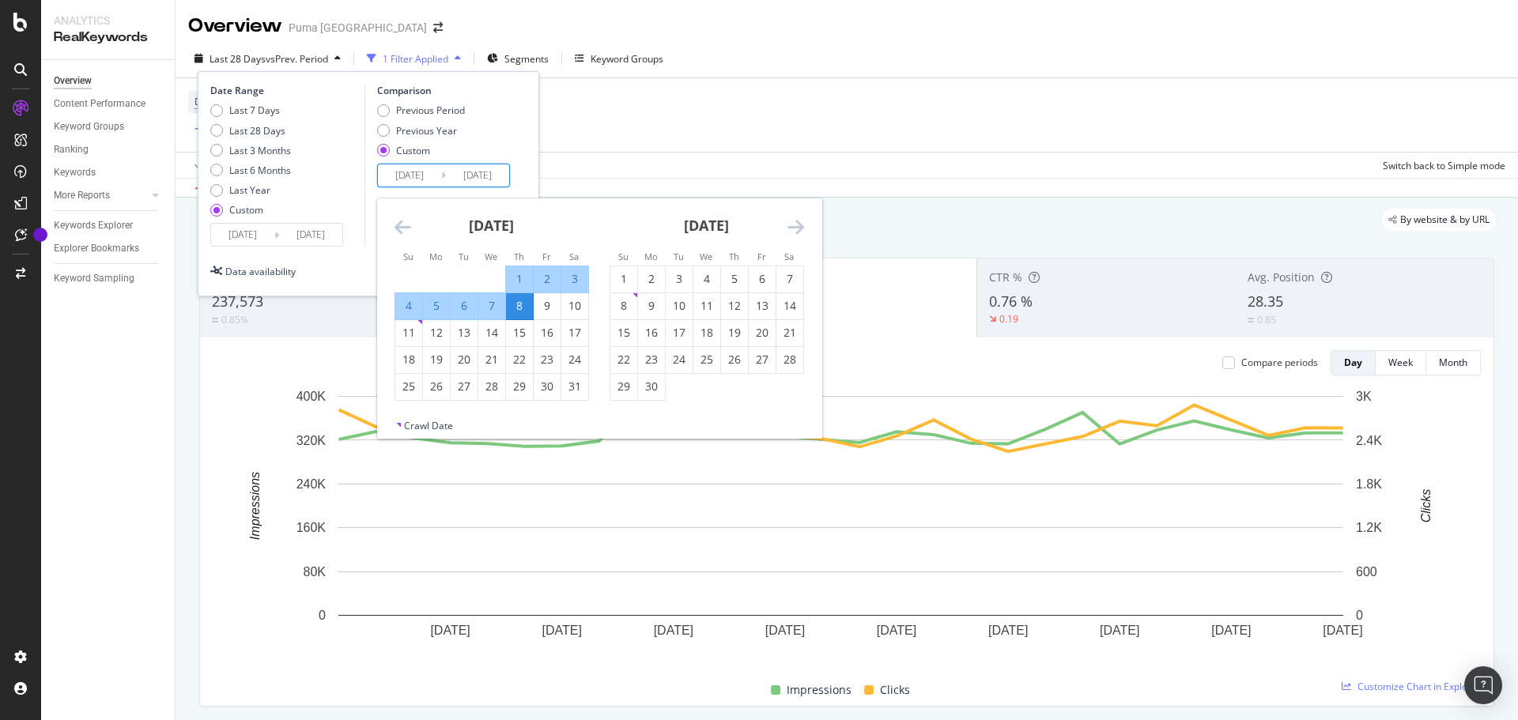
click at [494, 308] on div "7" at bounding box center [491, 306] width 27 height 16
type input "[DATE]"
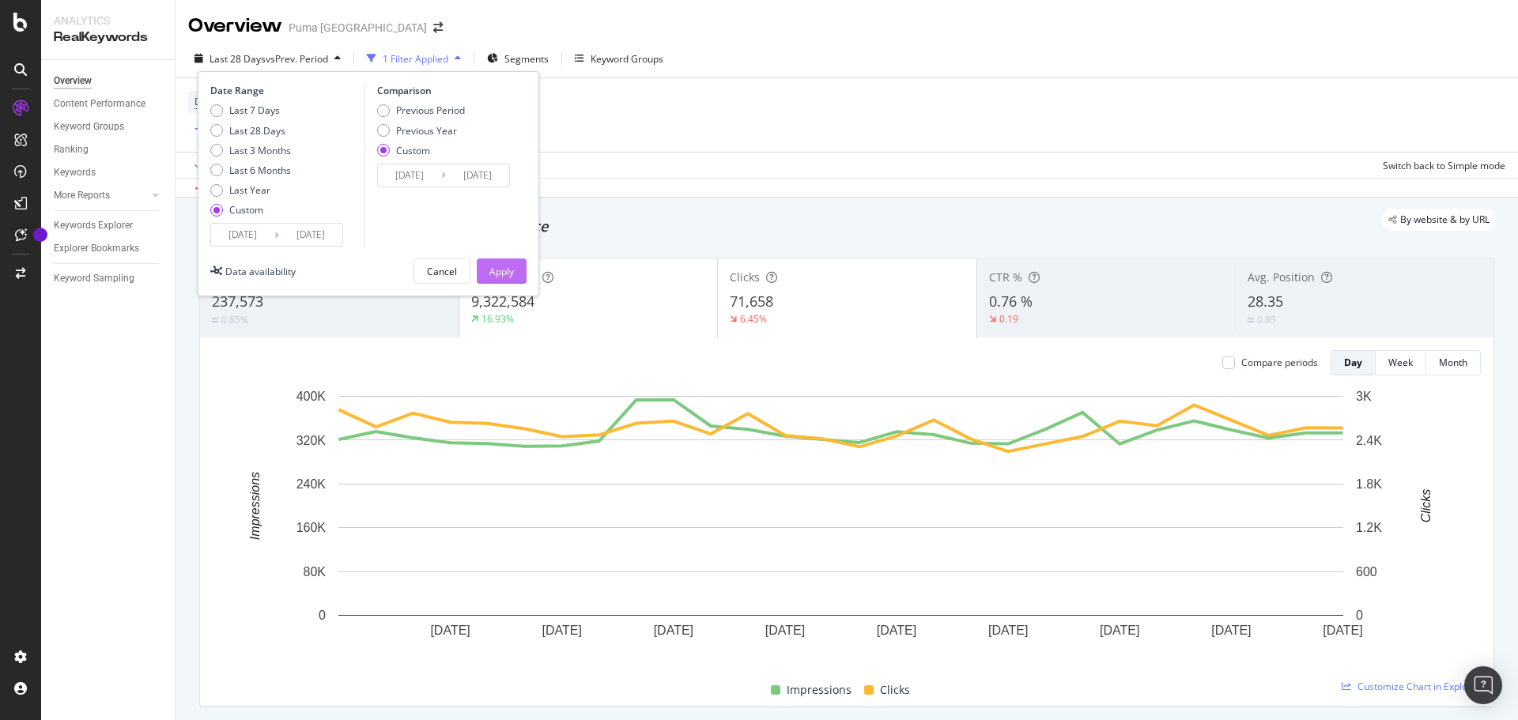
click at [512, 274] on div "Apply" at bounding box center [502, 271] width 25 height 13
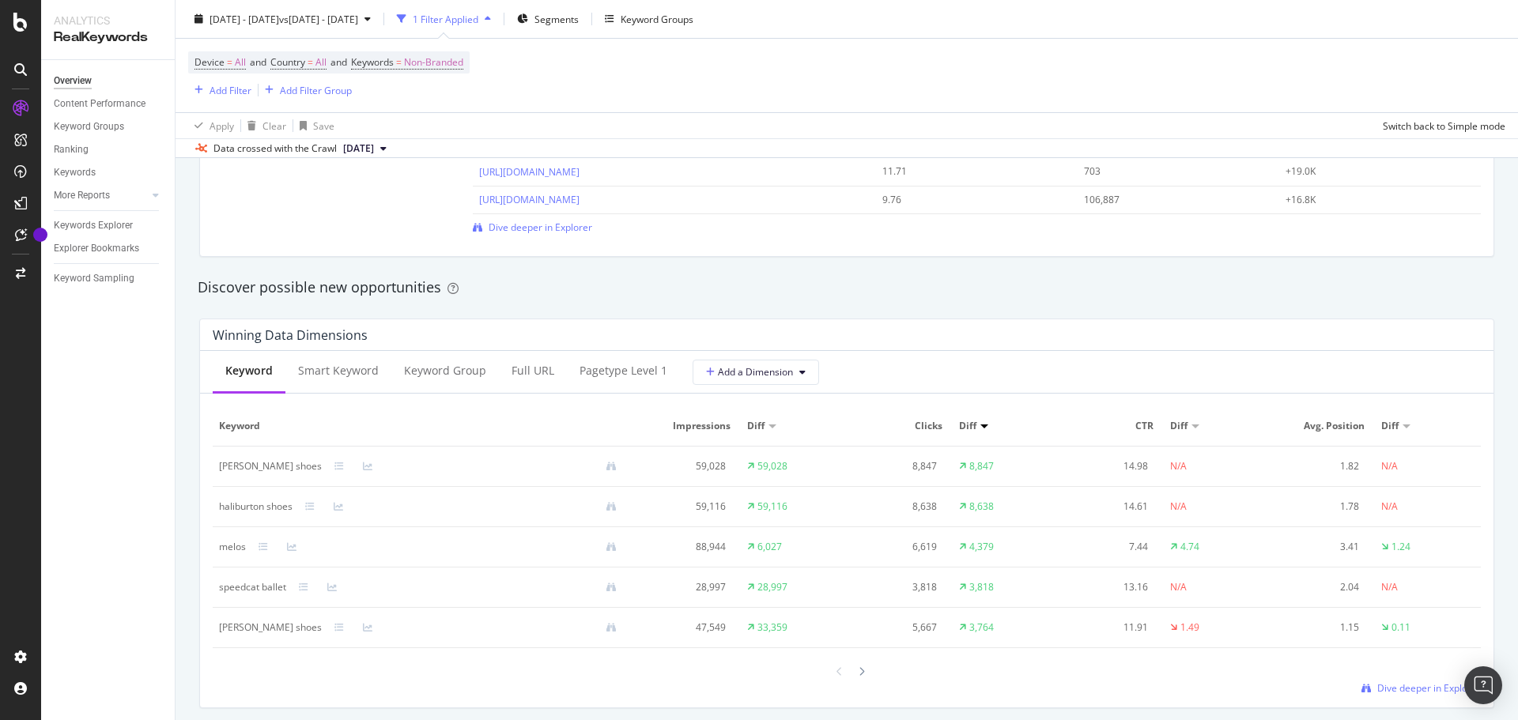
scroll to position [1344, 0]
